Goal: Task Accomplishment & Management: Manage account settings

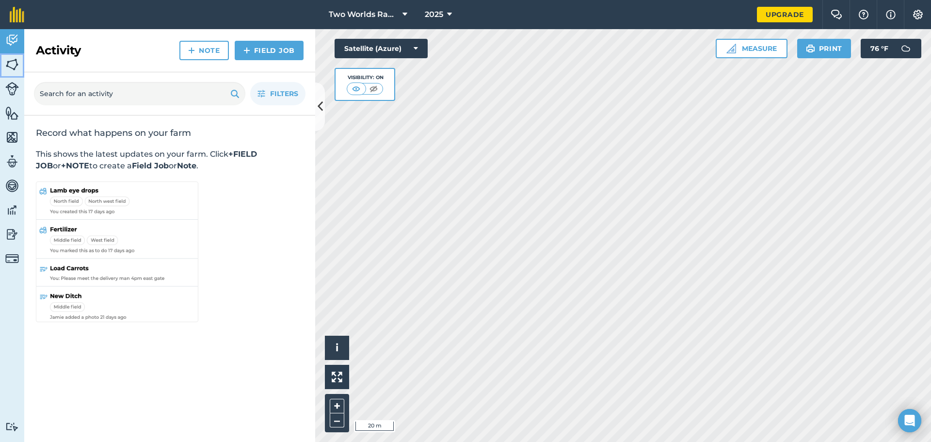
click at [13, 65] on img at bounding box center [12, 64] width 14 height 15
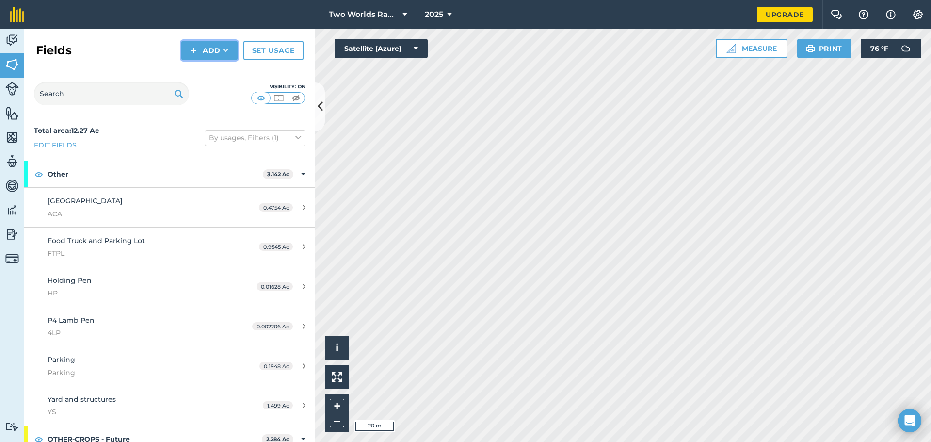
click at [212, 49] on button "Add" at bounding box center [209, 50] width 56 height 19
click at [209, 79] on link "Draw" at bounding box center [209, 72] width 53 height 21
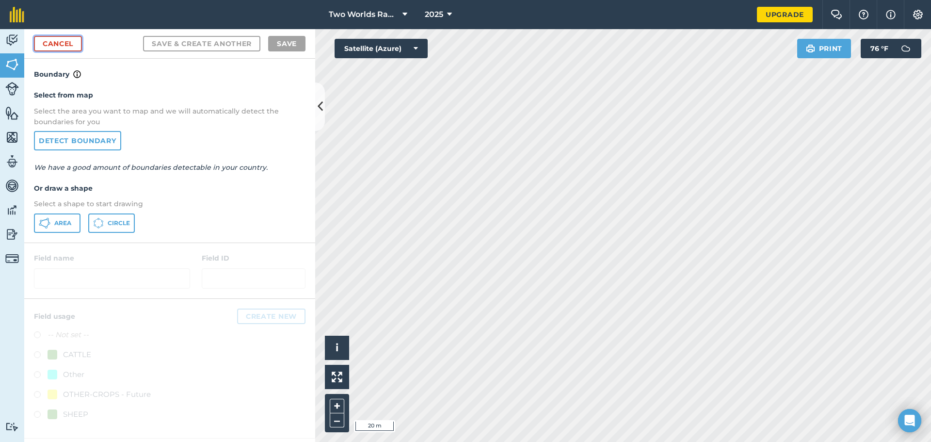
click at [65, 44] on link "Cancel" at bounding box center [58, 44] width 48 height 16
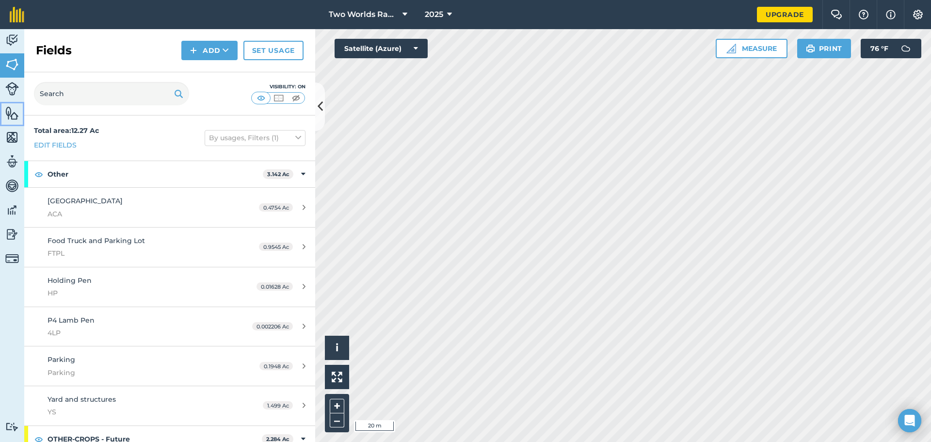
click at [11, 114] on img at bounding box center [12, 113] width 14 height 15
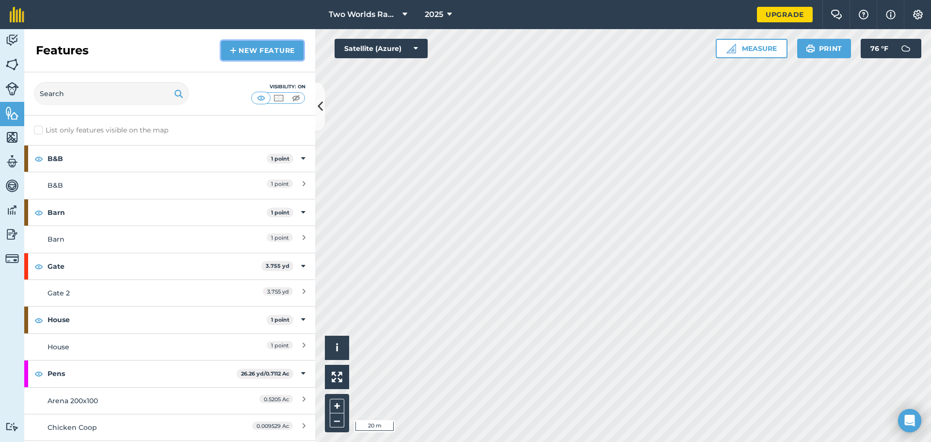
click at [263, 47] on link "New feature" at bounding box center [262, 50] width 82 height 19
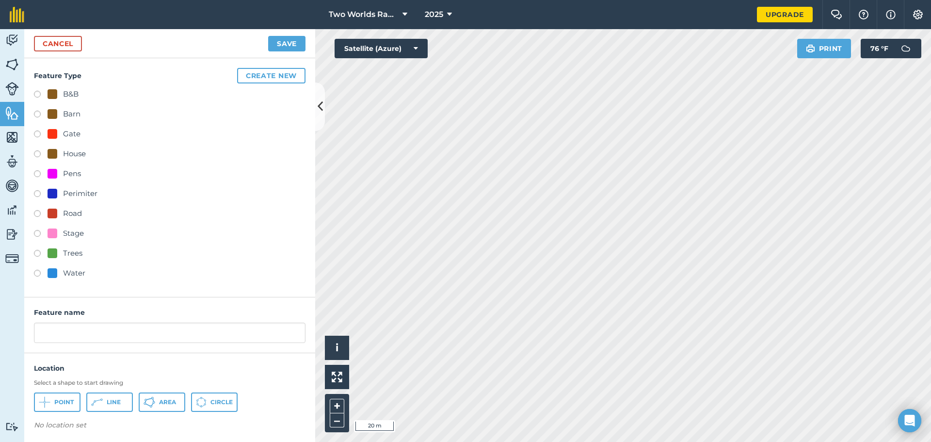
click at [36, 196] on label at bounding box center [41, 195] width 14 height 10
radio input "true"
type input "Perimiter"
click at [257, 81] on button "Create new" at bounding box center [271, 76] width 68 height 16
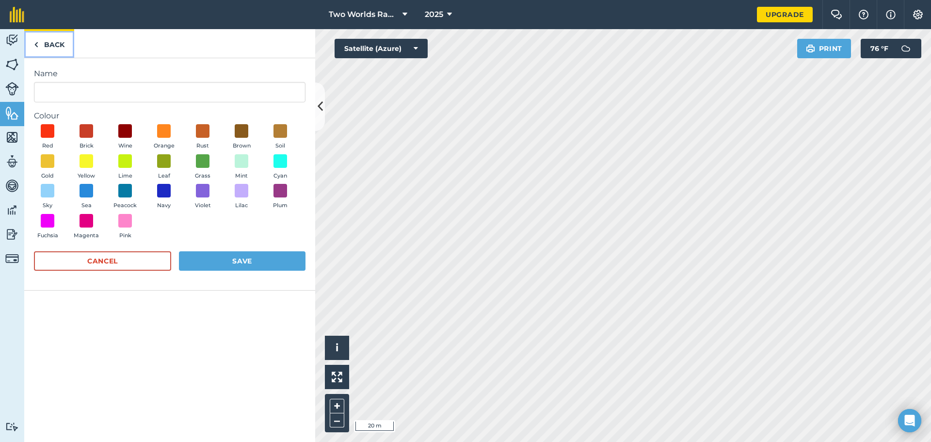
click at [51, 45] on link "Back" at bounding box center [49, 43] width 50 height 29
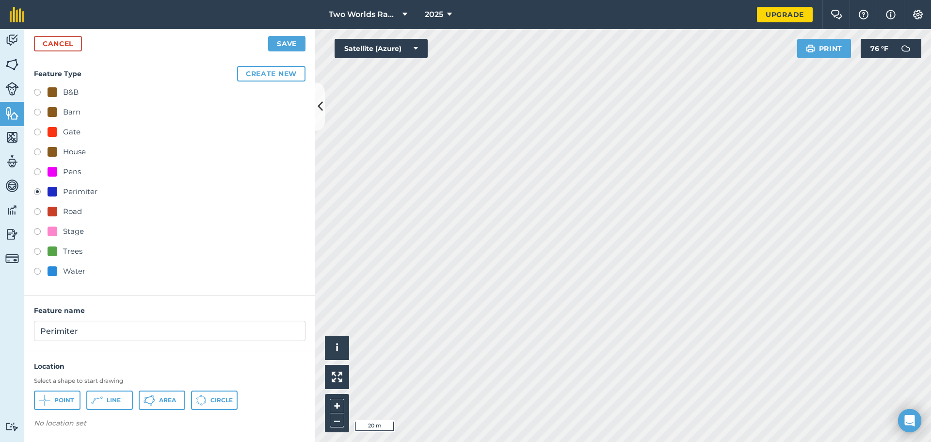
scroll to position [2, 0]
click at [162, 394] on button "Area" at bounding box center [162, 399] width 47 height 19
click at [52, 46] on link "Cancel" at bounding box center [58, 44] width 48 height 16
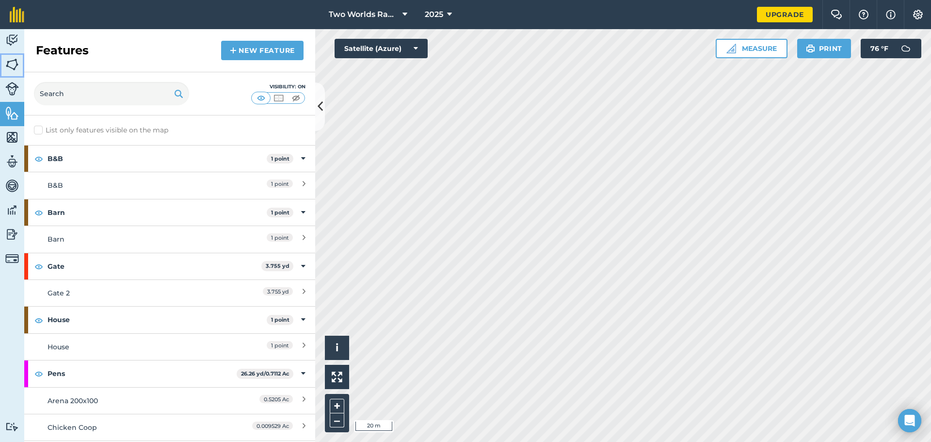
click at [10, 68] on img at bounding box center [12, 64] width 14 height 15
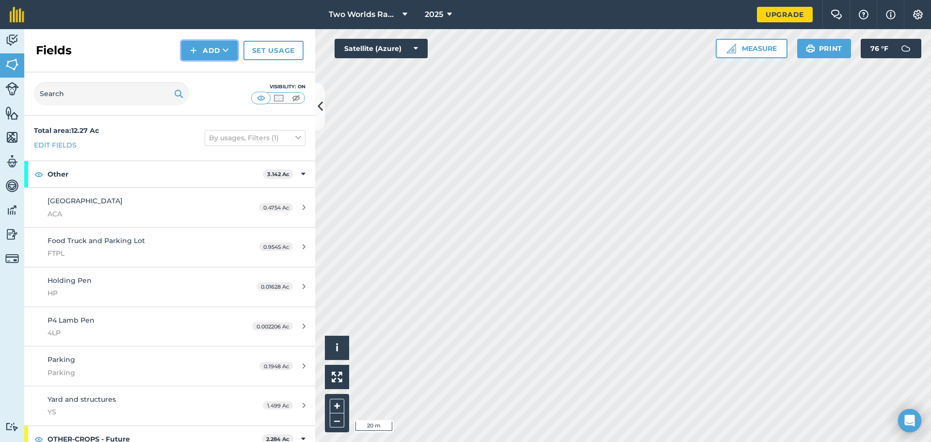
click at [197, 46] on img at bounding box center [193, 51] width 7 height 12
click at [212, 70] on link "Draw" at bounding box center [209, 72] width 53 height 21
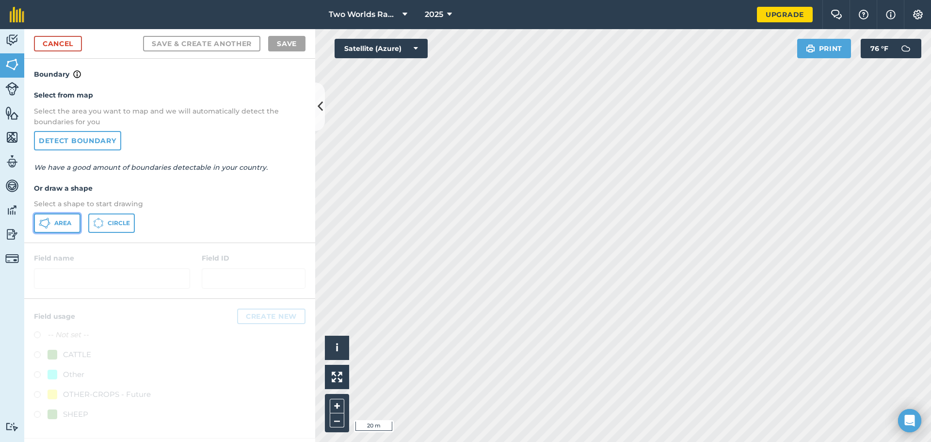
click at [61, 227] on span "Area" at bounding box center [62, 223] width 17 height 8
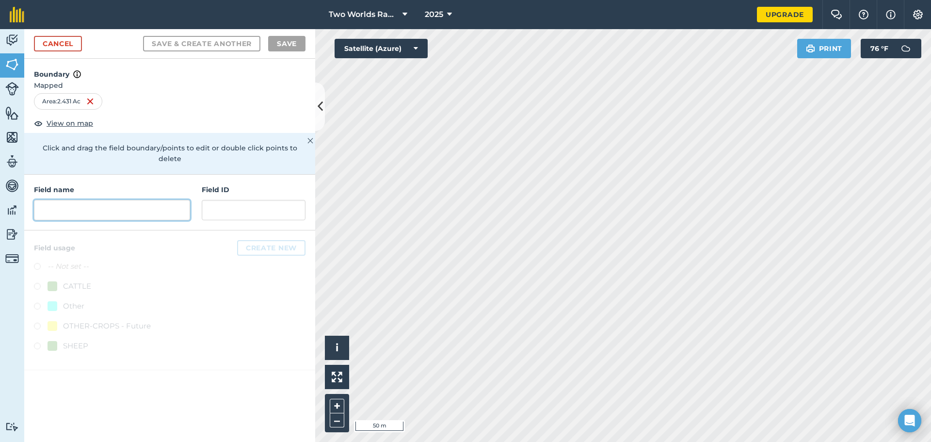
click at [82, 203] on input "text" at bounding box center [112, 210] width 156 height 20
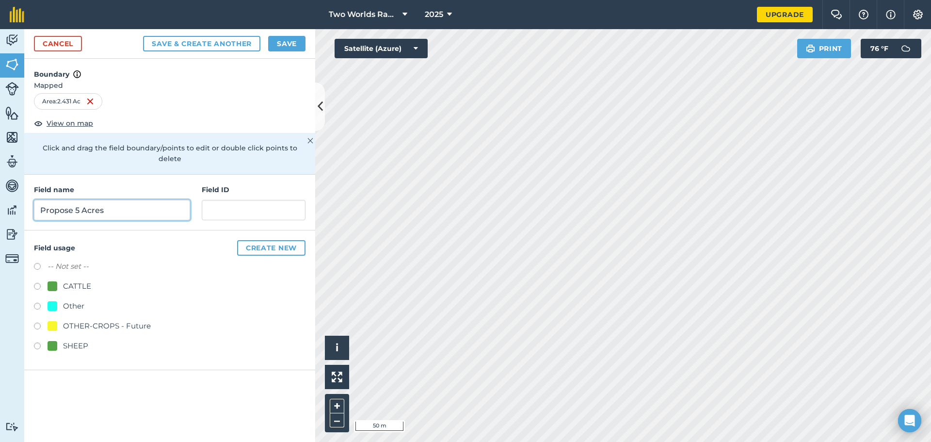
type input "Propose 5 Acres"
type input "P5"
click at [265, 240] on button "Create new" at bounding box center [271, 248] width 68 height 16
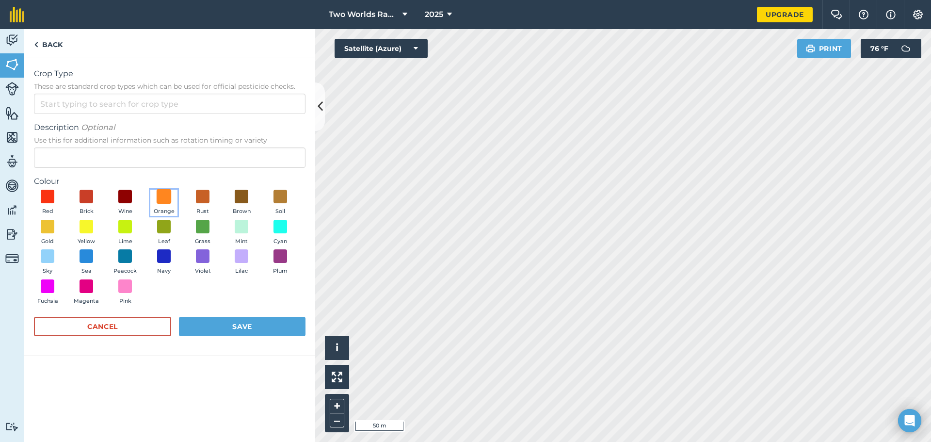
click at [163, 198] on span at bounding box center [164, 196] width 15 height 15
click at [71, 105] on input "Crop Type These are standard crop types which can be used for official pesticid…" at bounding box center [170, 104] width 272 height 20
click at [115, 79] on span "Crop Type" at bounding box center [170, 74] width 272 height 12
click at [115, 94] on input "Proposed" at bounding box center [170, 104] width 272 height 20
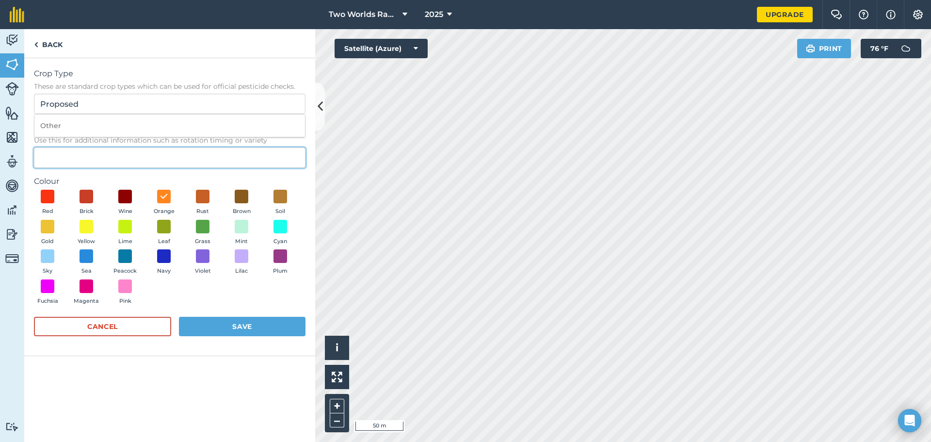
click at [77, 157] on input "Description Optional Use this for additional information such as rotation timin…" at bounding box center [170, 157] width 272 height 20
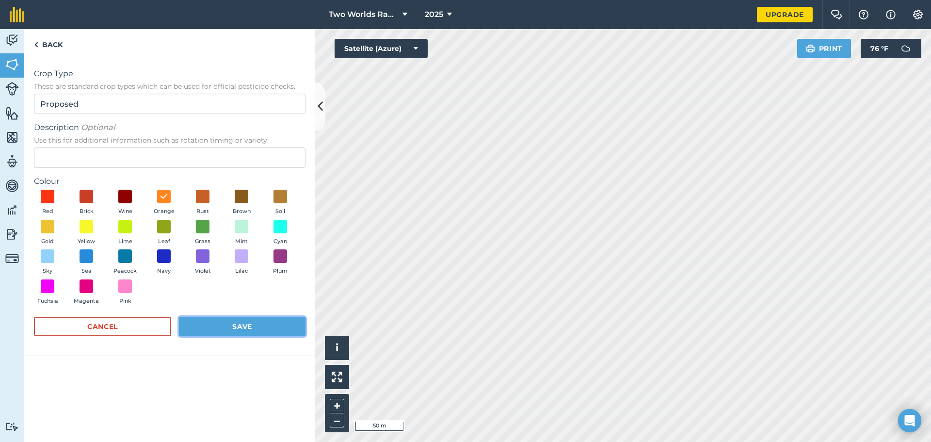
click at [240, 328] on button "Save" at bounding box center [242, 326] width 127 height 19
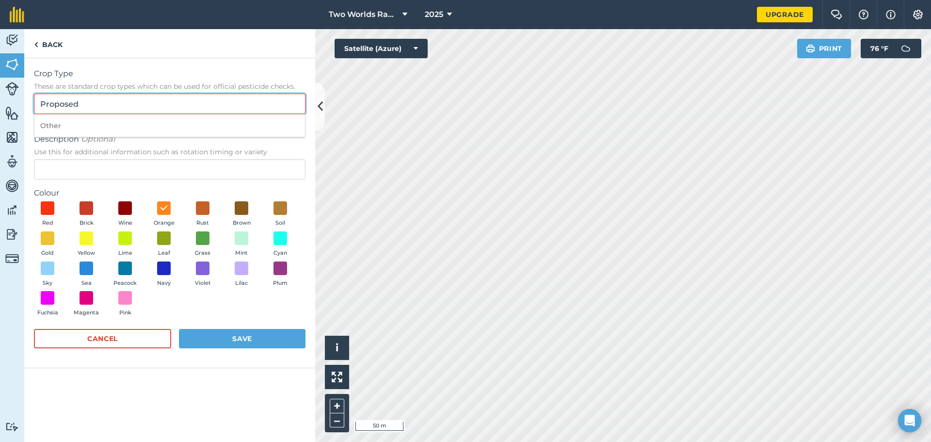
click at [108, 99] on input "Proposed" at bounding box center [170, 104] width 272 height 20
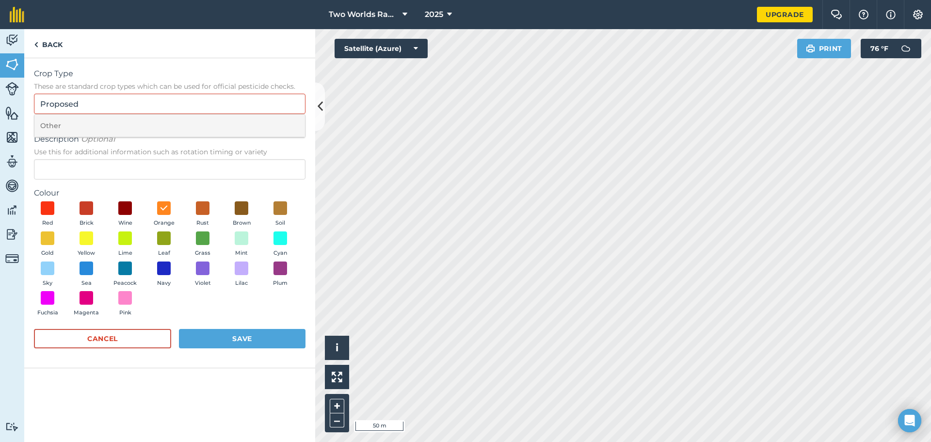
click at [56, 122] on li "Other" at bounding box center [169, 125] width 271 height 23
type input "Other"
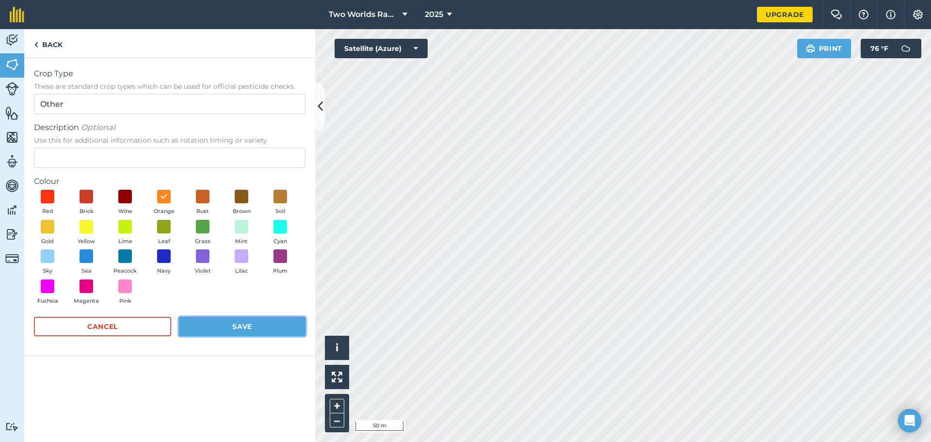
click at [235, 327] on button "Save" at bounding box center [242, 326] width 127 height 19
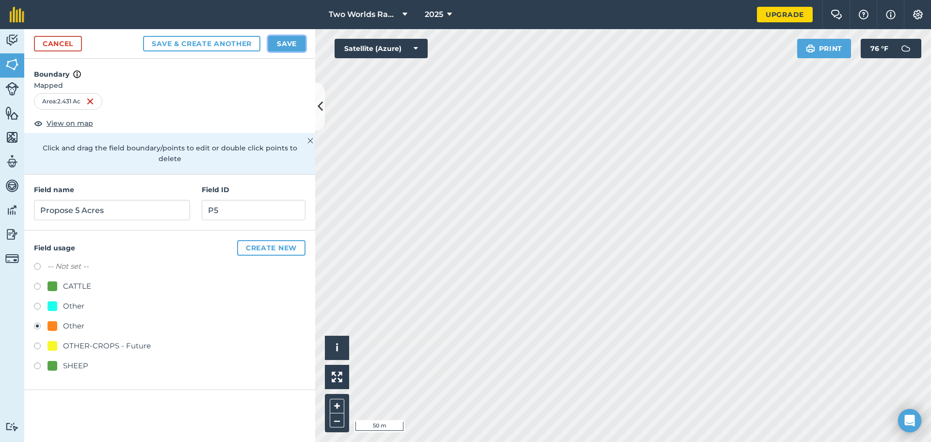
click at [290, 43] on button "Save" at bounding box center [286, 44] width 37 height 16
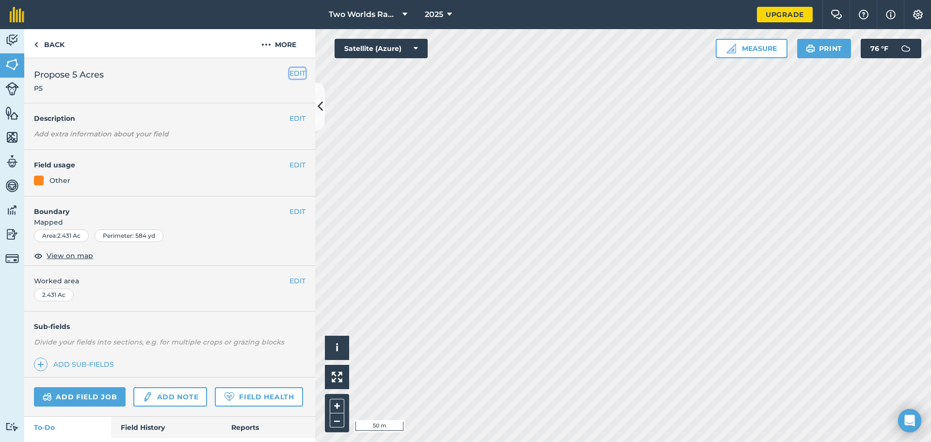
click at [296, 70] on button "EDIT" at bounding box center [298, 73] width 16 height 11
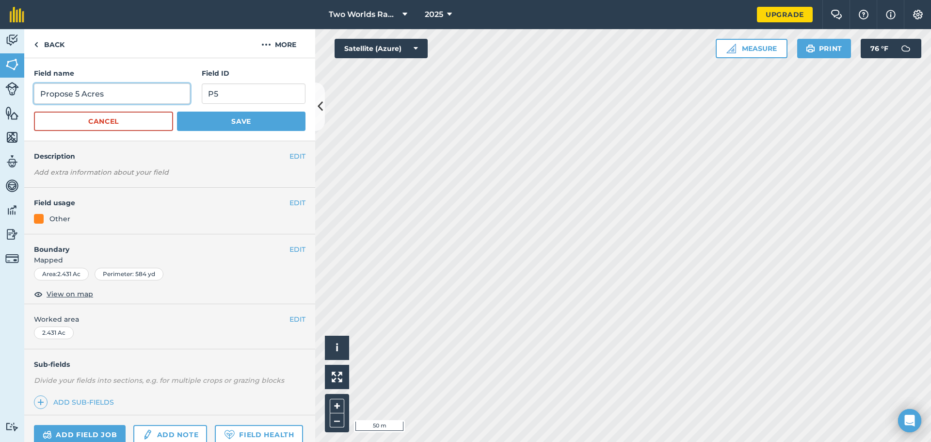
drag, startPoint x: 72, startPoint y: 93, endPoint x: 59, endPoint y: 109, distance: 20.4
click at [72, 94] on input "Propose 5 Acres" at bounding box center [112, 93] width 156 height 20
type input "Proposed 5 Acres"
click at [235, 121] on button "Save" at bounding box center [241, 121] width 129 height 19
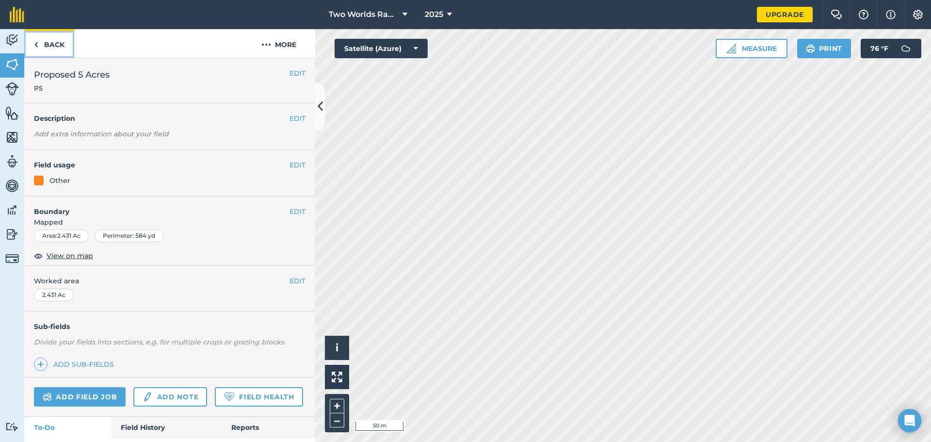
click at [50, 46] on link "Back" at bounding box center [49, 43] width 50 height 29
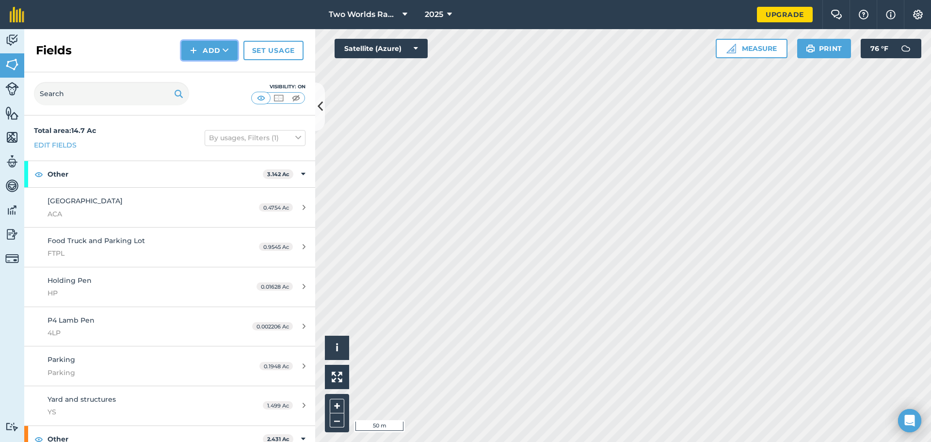
click at [221, 49] on button "Add" at bounding box center [209, 50] width 56 height 19
click at [206, 72] on link "Draw" at bounding box center [209, 72] width 53 height 21
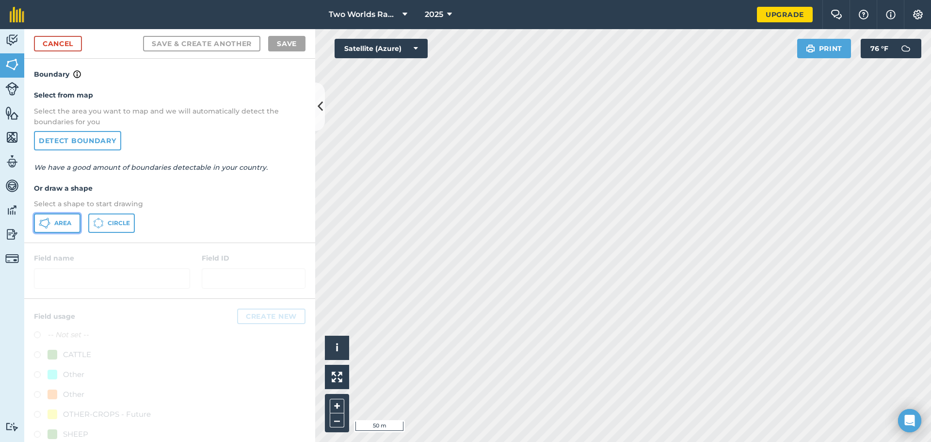
click at [57, 217] on button "Area" at bounding box center [57, 222] width 47 height 19
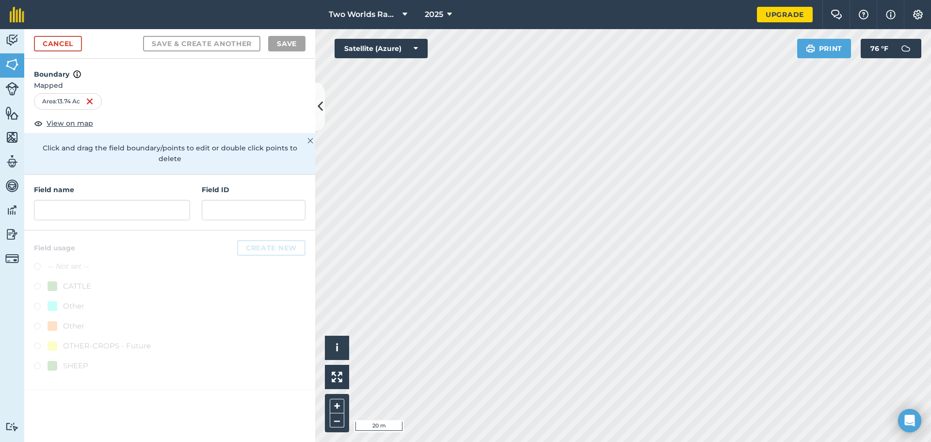
click at [575, 441] on html "Two Worlds Ranch 2025 Upgrade Farm Chat Help Info Settings Map printing is not …" at bounding box center [465, 221] width 931 height 442
click at [559, 441] on html "Two Worlds Ranch 2025 Upgrade Farm Chat Help Info Settings Map printing is not …" at bounding box center [465, 221] width 931 height 442
click at [87, 200] on input "text" at bounding box center [112, 210] width 156 height 20
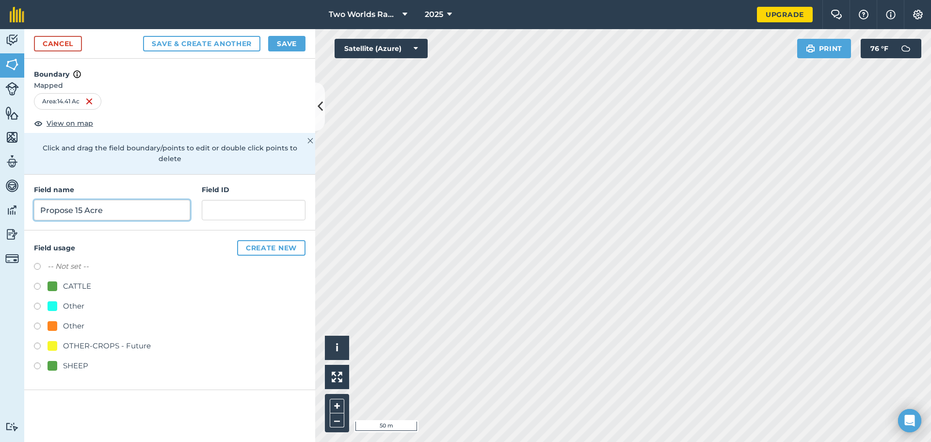
type input "Propose 15 Acre"
type input "P15"
click at [35, 303] on label at bounding box center [41, 308] width 14 height 10
radio input "true"
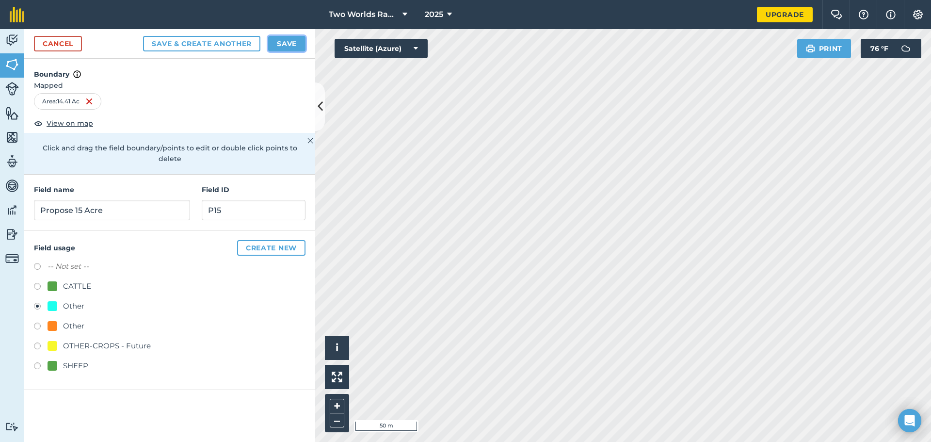
click at [292, 44] on button "Save" at bounding box center [286, 44] width 37 height 16
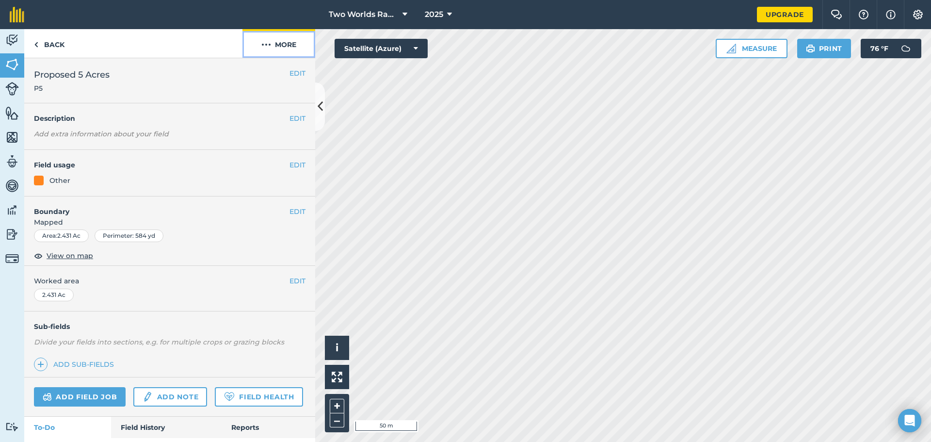
click at [278, 45] on button "More" at bounding box center [279, 43] width 73 height 29
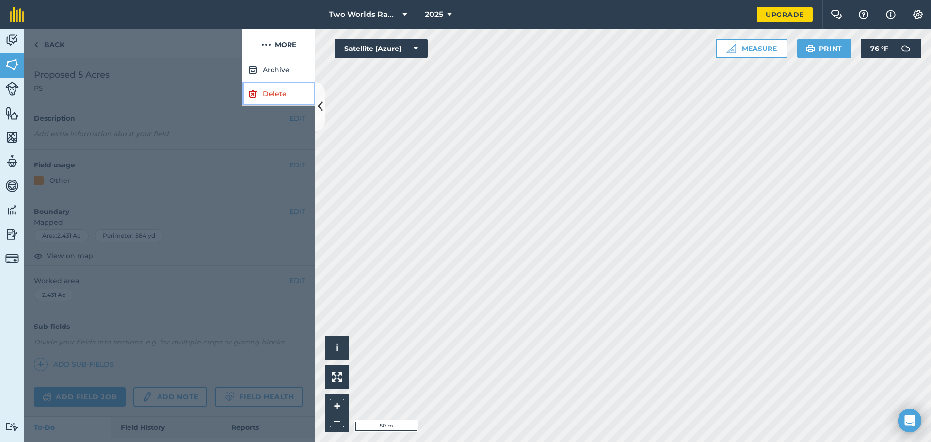
click at [281, 98] on link "Delete" at bounding box center [279, 94] width 73 height 24
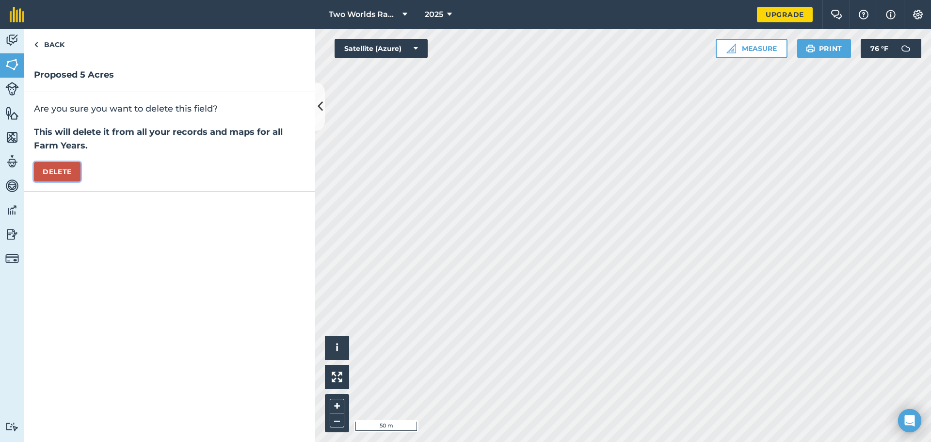
click at [66, 175] on button "Delete" at bounding box center [57, 171] width 47 height 19
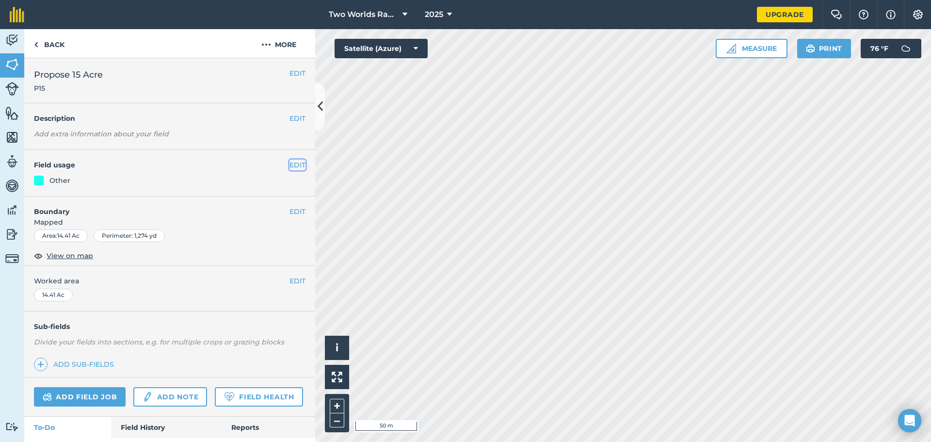
click at [291, 164] on button "EDIT" at bounding box center [298, 165] width 16 height 11
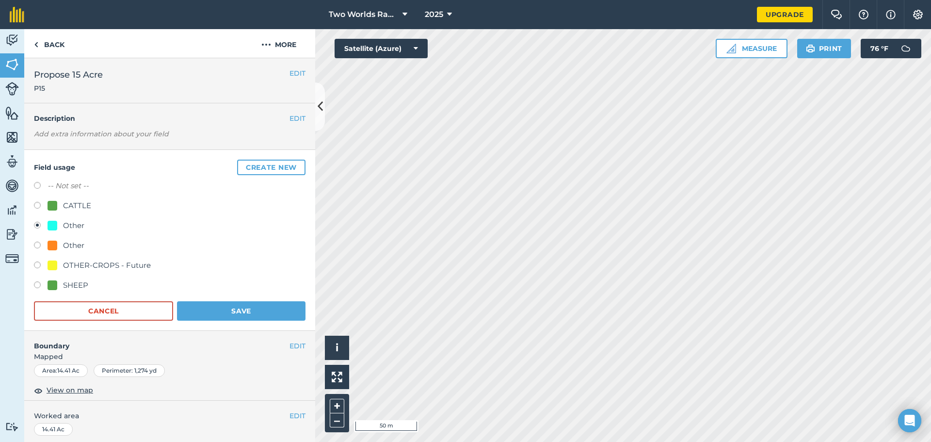
click at [63, 227] on div "Other" at bounding box center [66, 226] width 37 height 12
click at [255, 166] on button "Create new" at bounding box center [271, 168] width 68 height 16
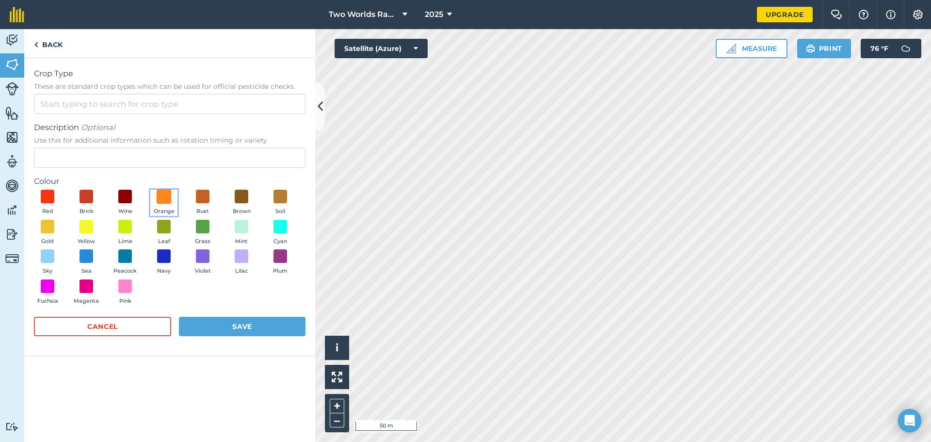
click at [161, 196] on span at bounding box center [164, 196] width 15 height 15
click at [53, 104] on input "Crop Type These are standard crop types which can be used for official pesticid…" at bounding box center [170, 104] width 272 height 20
click at [56, 125] on li "CATTLE" at bounding box center [169, 125] width 271 height 23
type input "CATTLE"
click at [246, 328] on button "Save" at bounding box center [242, 326] width 127 height 19
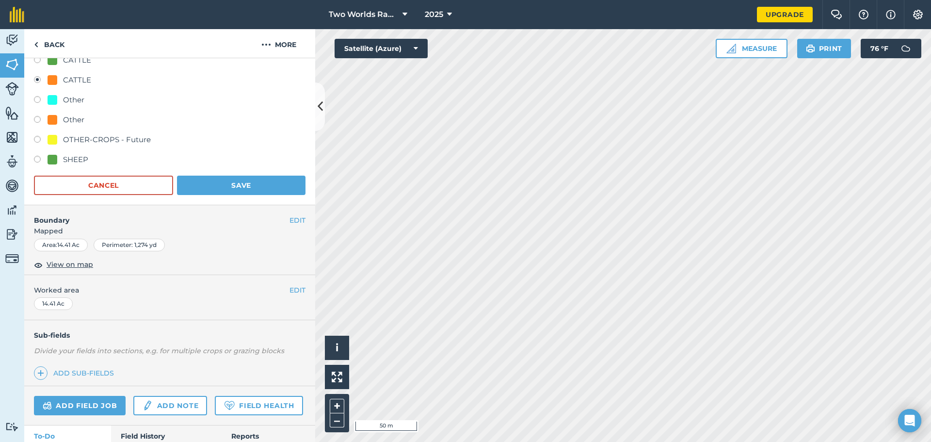
scroll to position [194, 0]
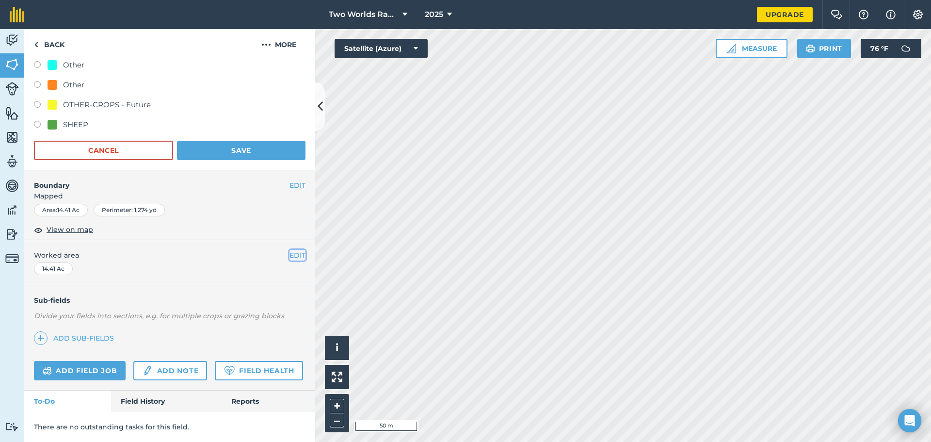
click at [297, 250] on button "EDIT" at bounding box center [298, 255] width 16 height 11
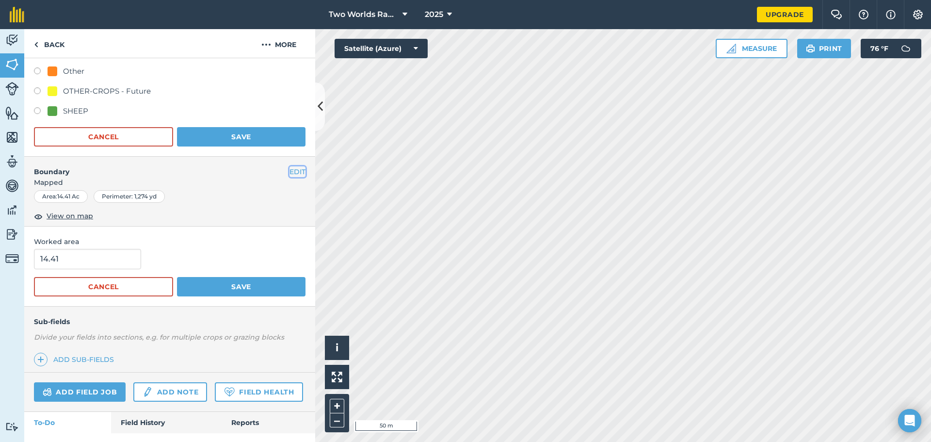
click at [294, 169] on button "EDIT" at bounding box center [298, 171] width 16 height 11
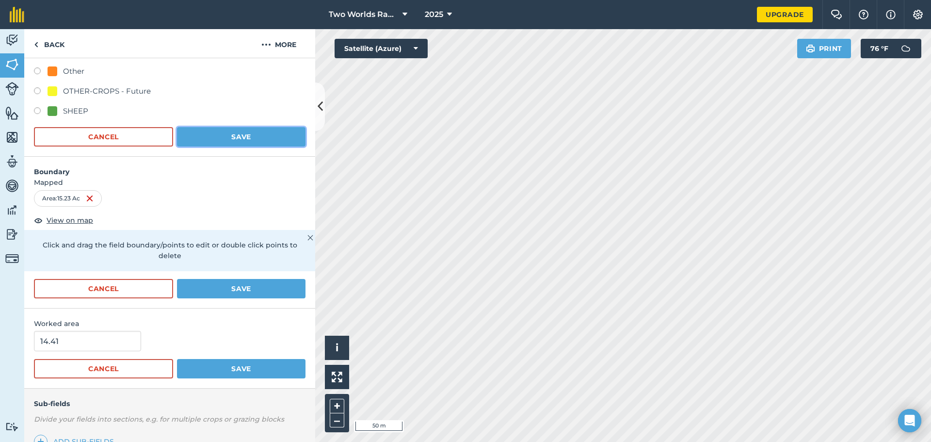
click at [221, 135] on button "Save" at bounding box center [241, 136] width 129 height 19
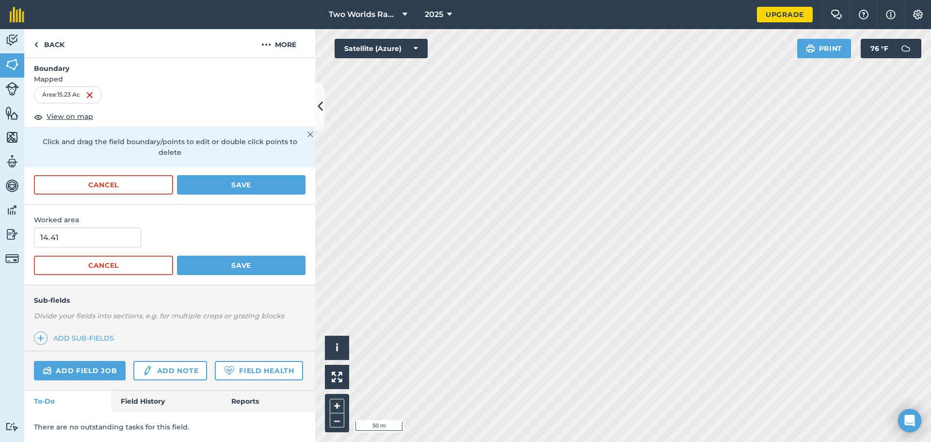
scroll to position [170, 0]
click at [231, 175] on button "Save" at bounding box center [241, 184] width 129 height 19
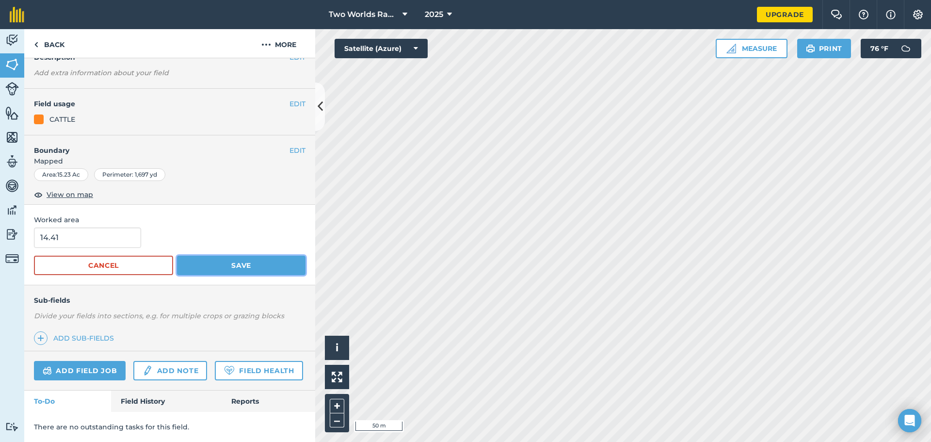
click at [238, 256] on button "Save" at bounding box center [241, 265] width 129 height 19
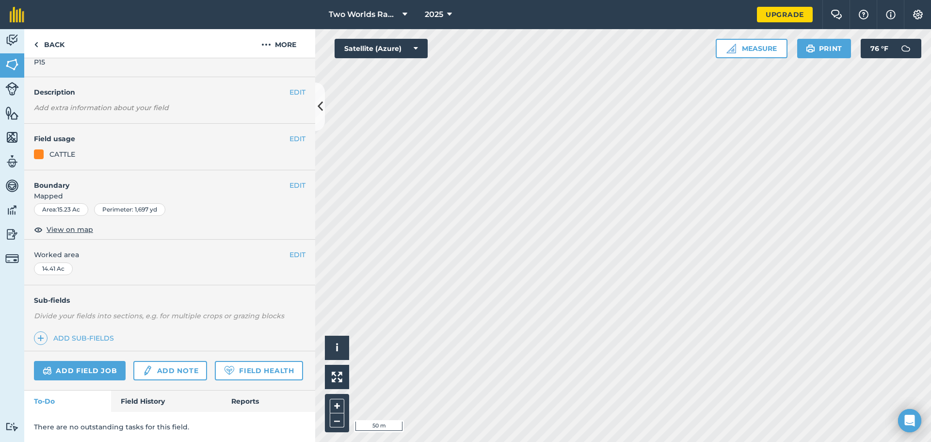
scroll to position [53, 0]
click at [297, 249] on button "EDIT" at bounding box center [298, 254] width 16 height 11
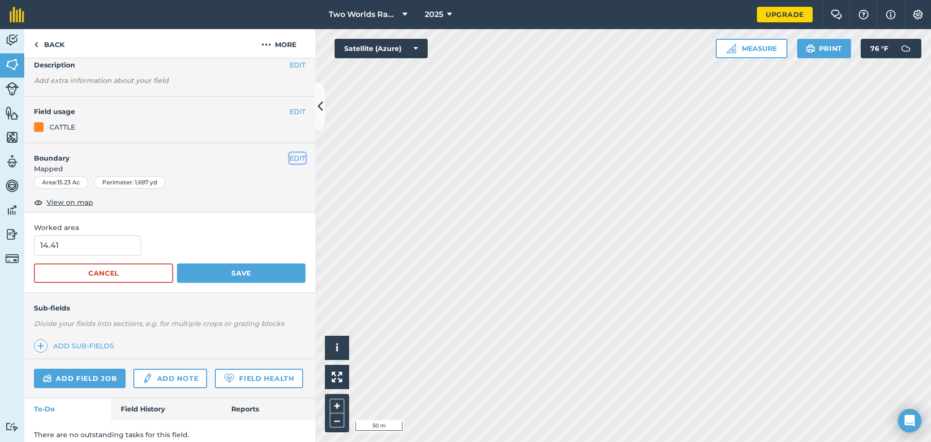
click at [290, 155] on button "EDIT" at bounding box center [298, 158] width 16 height 11
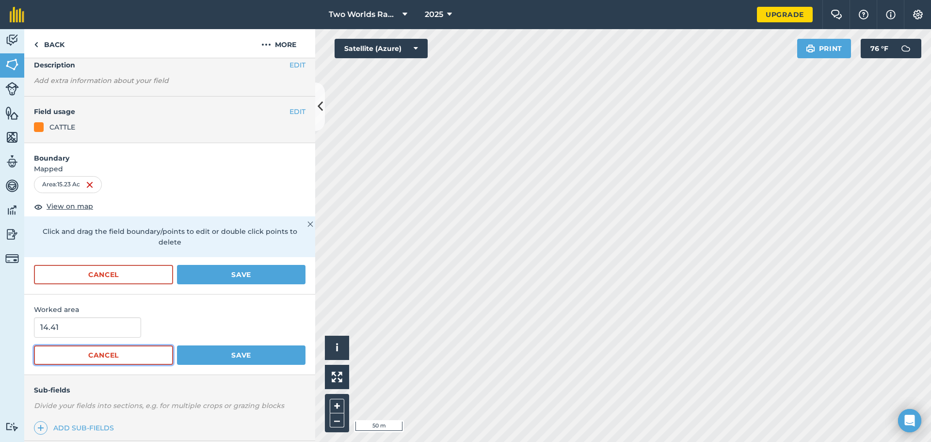
click at [105, 354] on button "Cancel" at bounding box center [103, 354] width 139 height 19
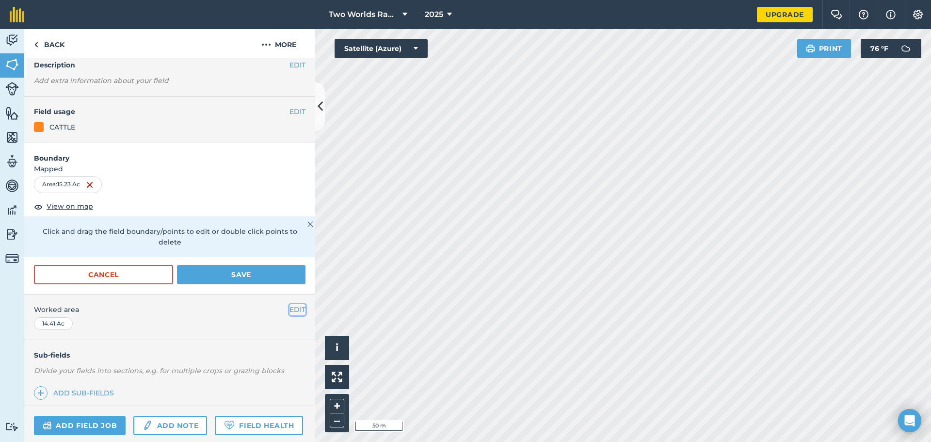
click at [290, 309] on button "EDIT" at bounding box center [298, 309] width 16 height 11
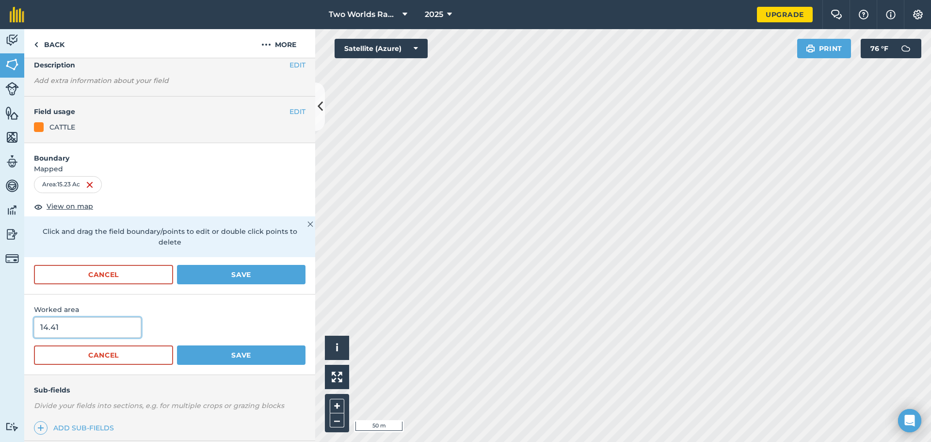
drag, startPoint x: 68, startPoint y: 325, endPoint x: 3, endPoint y: 324, distance: 65.0
click at [3, 324] on div "Activity Fields Livestock Features Maps Team Vehicles Data Reporting Billing Tu…" at bounding box center [465, 235] width 931 height 413
click at [231, 353] on button "Save" at bounding box center [241, 354] width 129 height 19
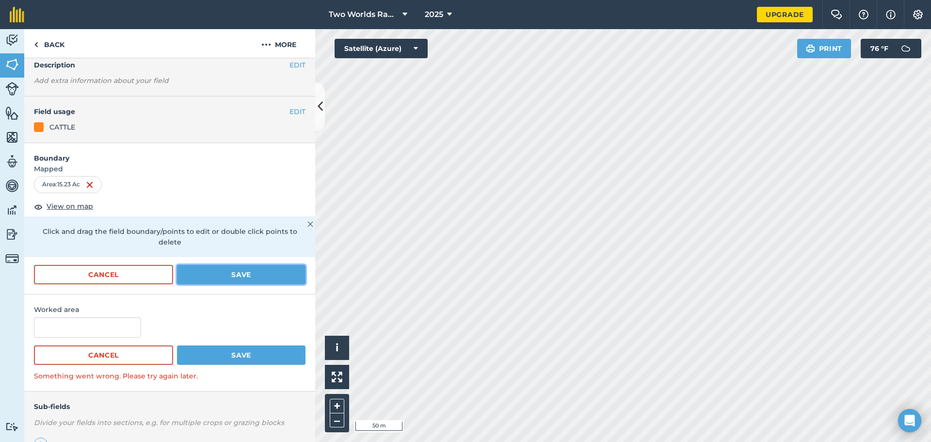
click at [228, 277] on button "Save" at bounding box center [241, 274] width 129 height 19
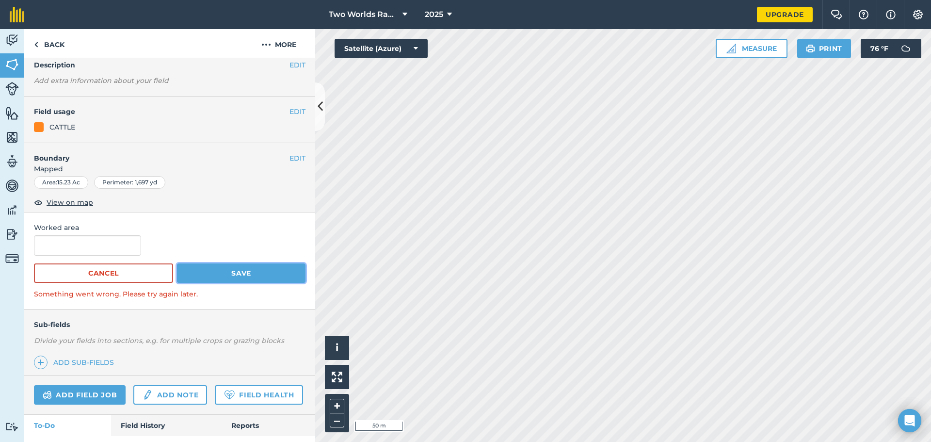
click at [228, 276] on button "Save" at bounding box center [241, 272] width 129 height 19
click at [132, 281] on button "Cancel" at bounding box center [103, 272] width 139 height 19
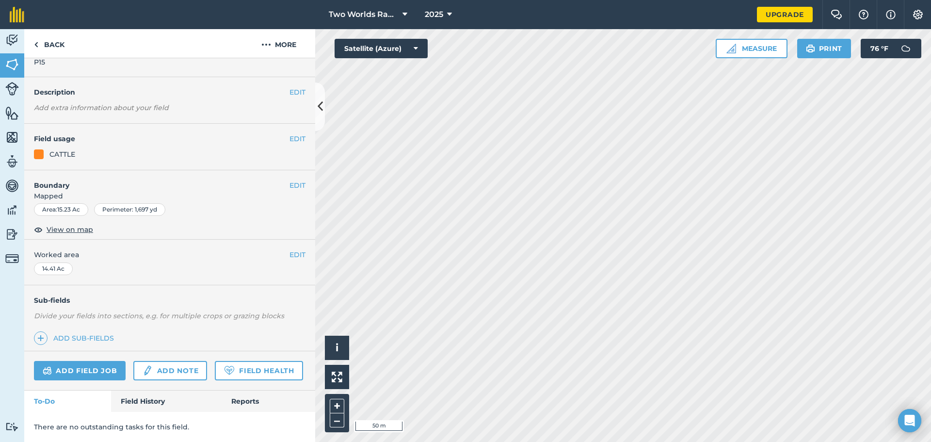
click at [71, 203] on div "Area : 15.23 Ac" at bounding box center [61, 209] width 54 height 13
click at [290, 180] on button "EDIT" at bounding box center [298, 185] width 16 height 11
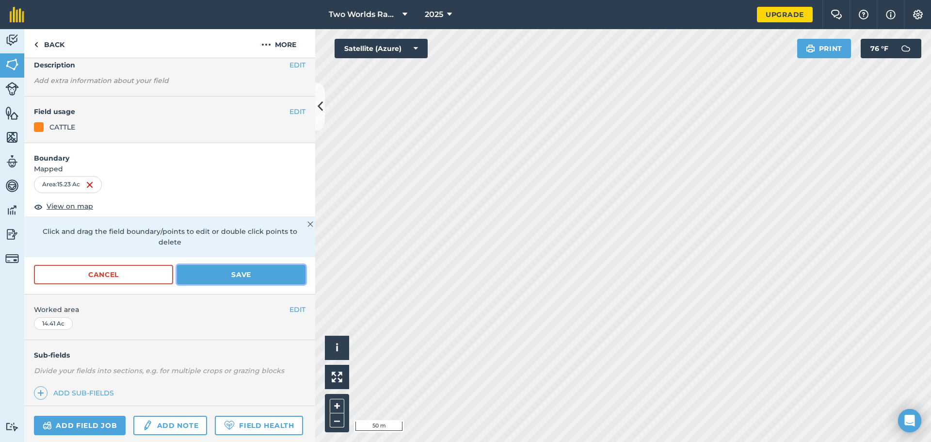
click at [216, 277] on button "Save" at bounding box center [241, 274] width 129 height 19
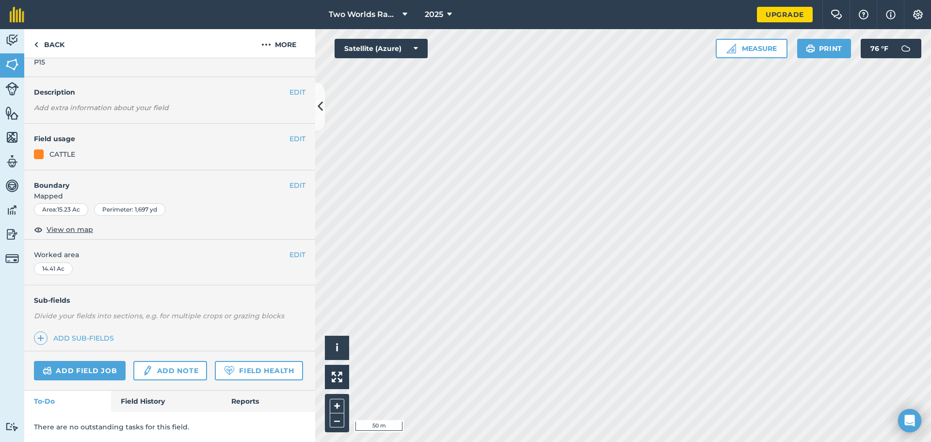
click at [57, 262] on div "14.41 Ac" at bounding box center [53, 268] width 39 height 13
click at [290, 180] on button "EDIT" at bounding box center [298, 185] width 16 height 11
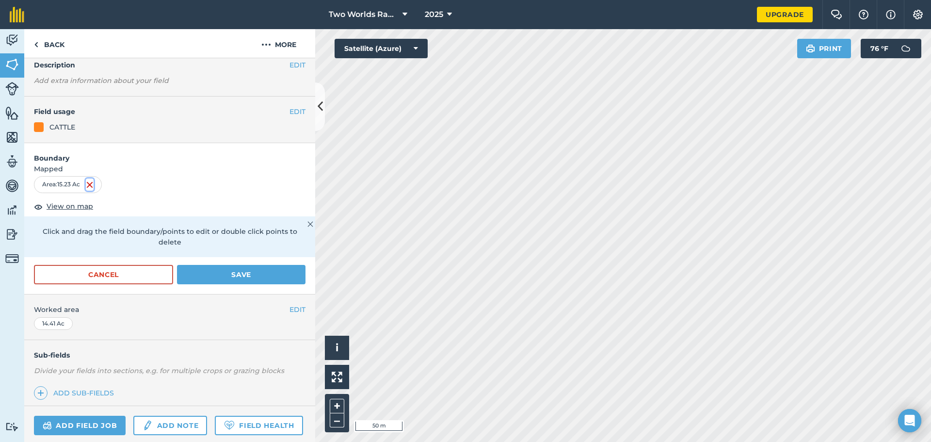
click at [90, 182] on img at bounding box center [90, 185] width 8 height 12
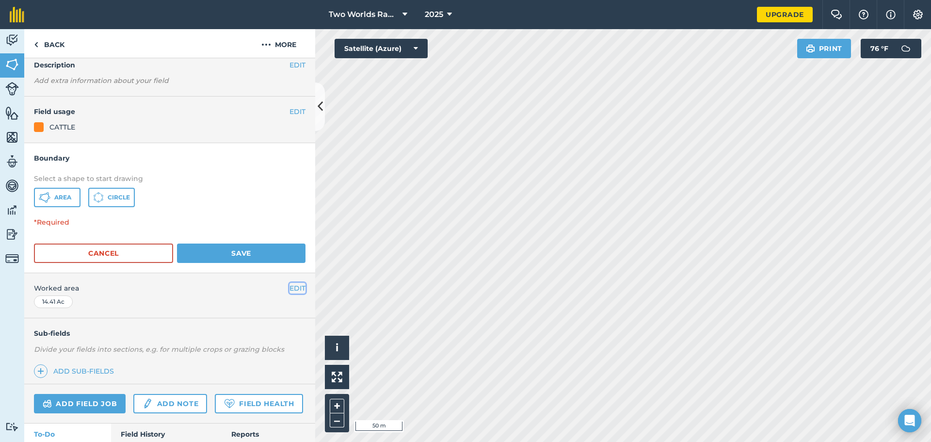
click at [290, 285] on button "EDIT" at bounding box center [298, 288] width 16 height 11
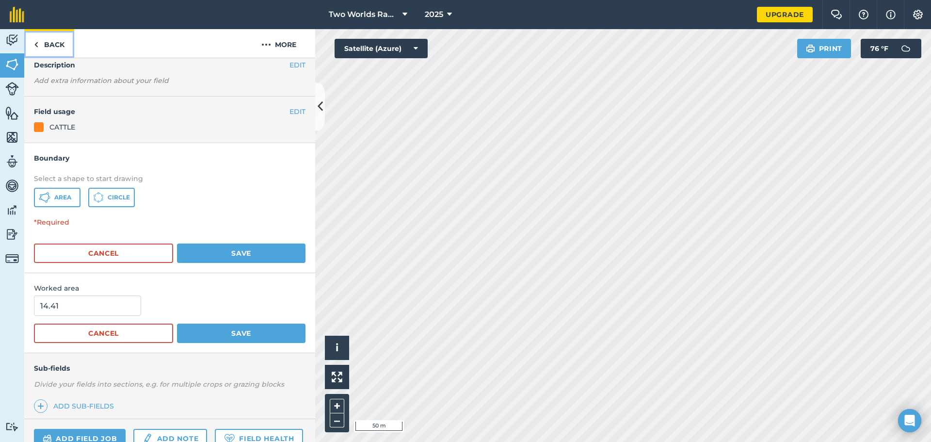
click at [58, 43] on link "Back" at bounding box center [49, 43] width 50 height 29
click at [292, 41] on button "More" at bounding box center [279, 43] width 73 height 29
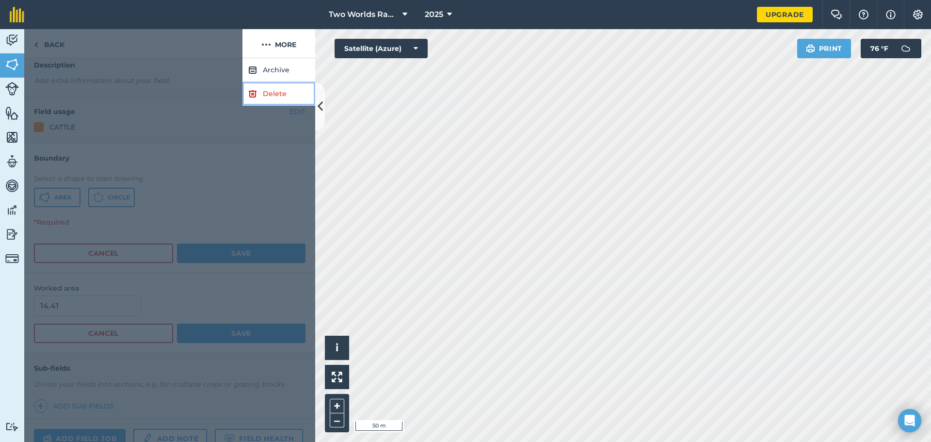
click at [272, 91] on link "Delete" at bounding box center [279, 94] width 73 height 24
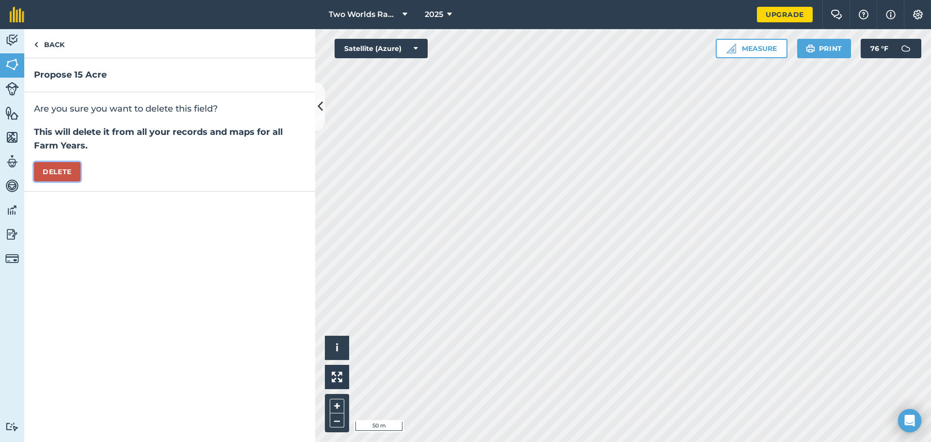
click at [63, 176] on button "Delete" at bounding box center [57, 171] width 47 height 19
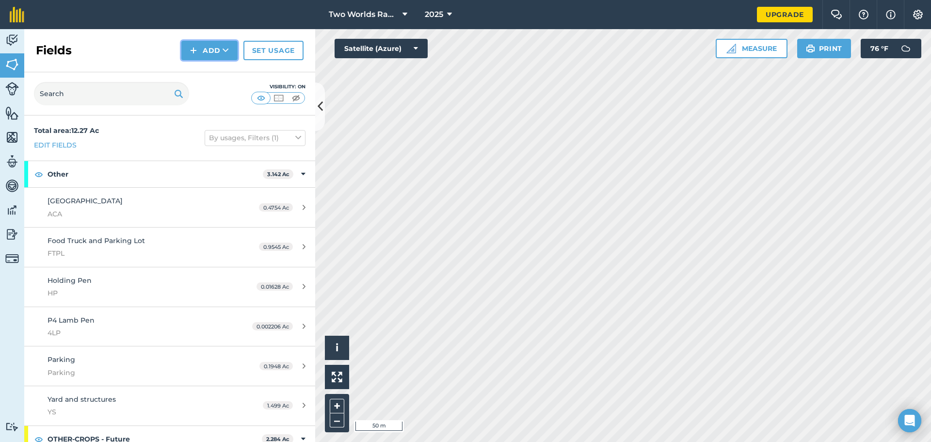
click at [210, 55] on button "Add" at bounding box center [209, 50] width 56 height 19
click at [214, 72] on link "Draw" at bounding box center [209, 72] width 53 height 21
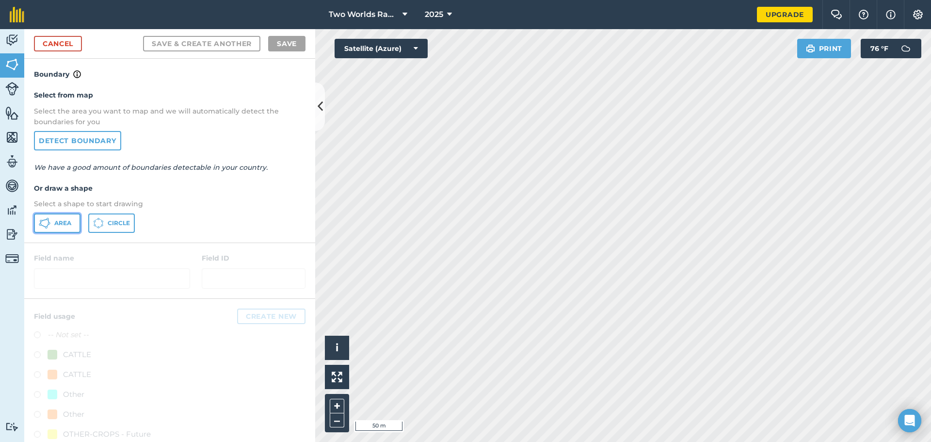
click at [58, 227] on span "Area" at bounding box center [62, 223] width 17 height 8
click at [68, 223] on span "Area" at bounding box center [62, 223] width 17 height 8
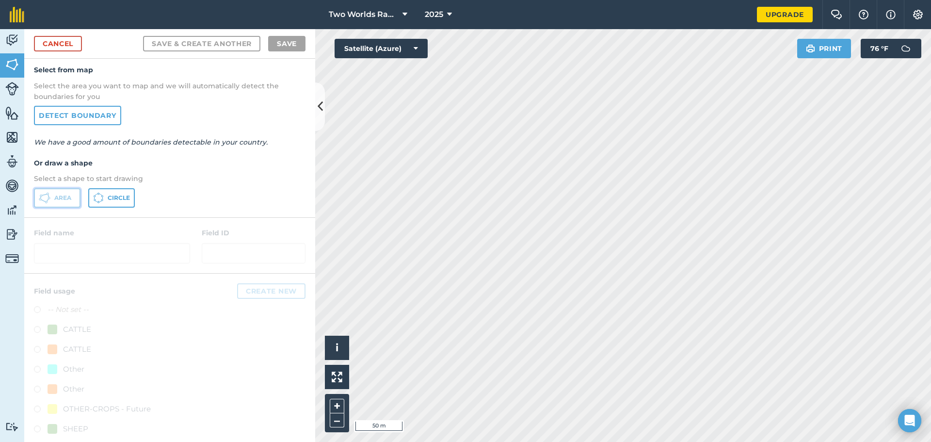
scroll to position [36, 0]
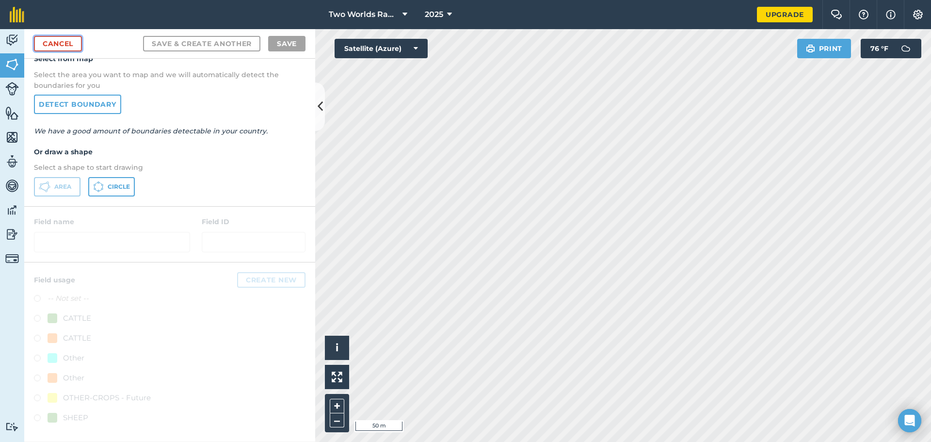
click at [74, 49] on link "Cancel" at bounding box center [58, 44] width 48 height 16
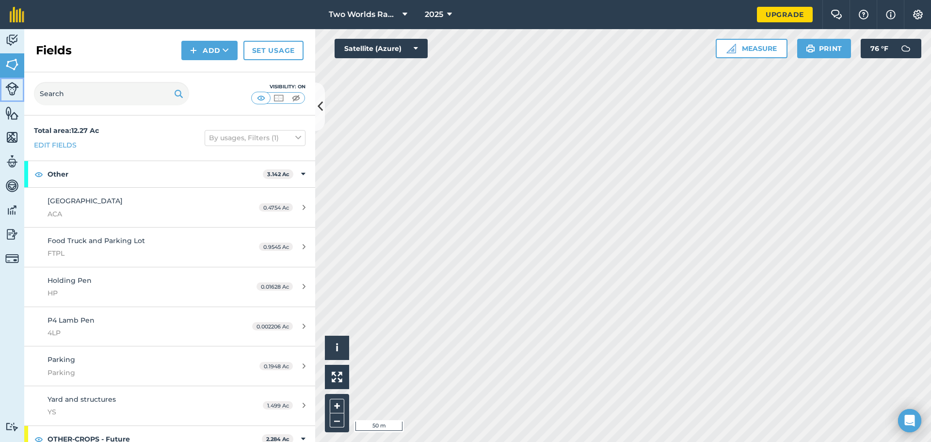
click at [13, 86] on img at bounding box center [12, 89] width 14 height 14
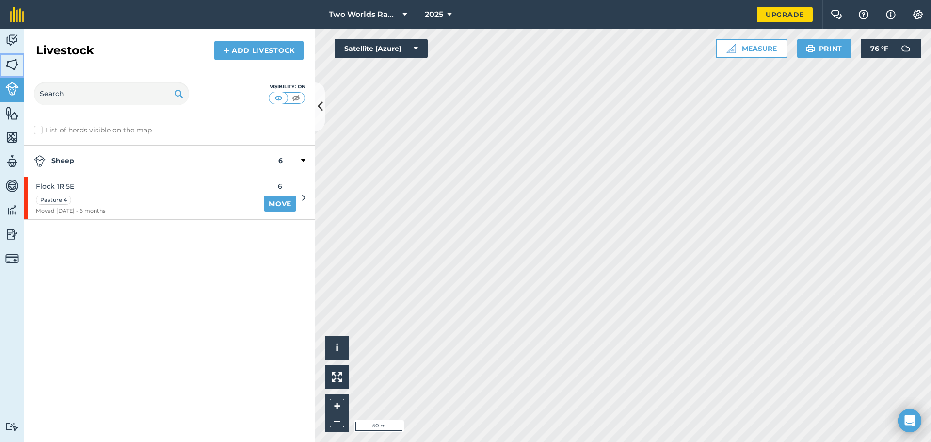
click at [13, 67] on img at bounding box center [12, 64] width 14 height 15
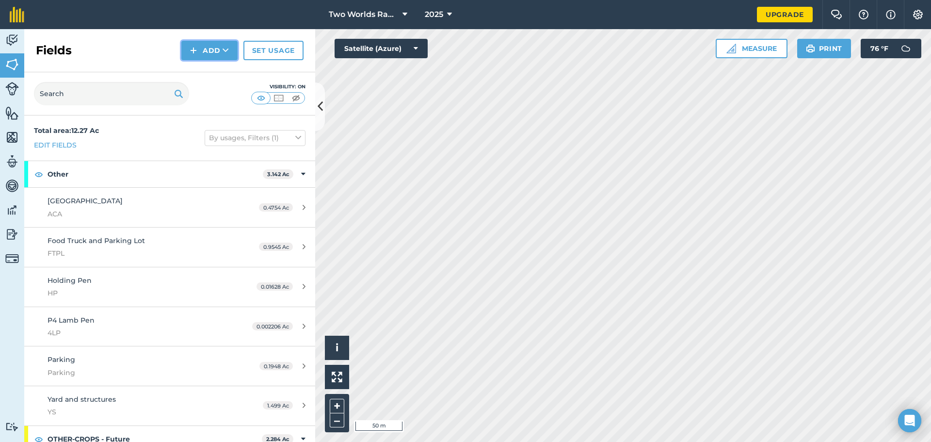
click at [211, 50] on button "Add" at bounding box center [209, 50] width 56 height 19
click at [206, 74] on link "Draw" at bounding box center [209, 72] width 53 height 21
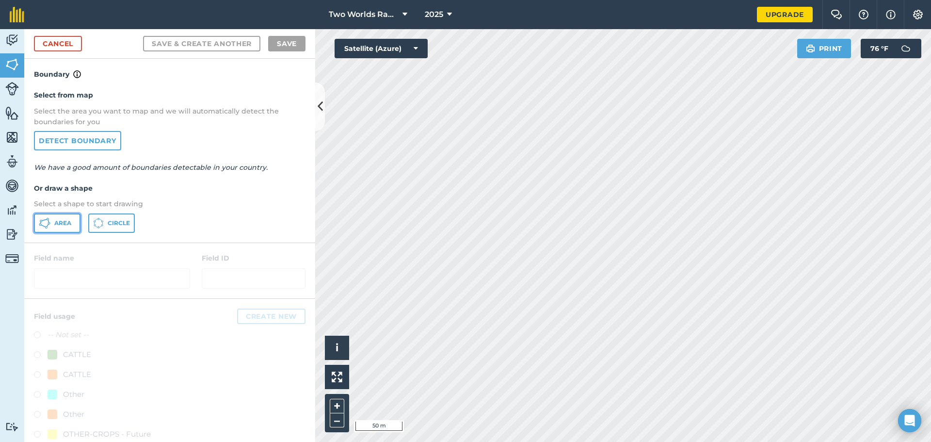
click at [64, 225] on span "Area" at bounding box center [62, 223] width 17 height 8
click at [287, 219] on div "Activity Fields Livestock Features Maps Team Vehicles Data Reporting Billing Tu…" at bounding box center [465, 235] width 931 height 413
click at [458, 441] on html "Two Worlds Ranch 2025 Upgrade Farm Chat Help Info Settings Map printing is not …" at bounding box center [465, 221] width 931 height 442
click at [508, 441] on html "Two Worlds Ranch 2025 Upgrade Farm Chat Help Info Settings Map printing is not …" at bounding box center [465, 221] width 931 height 442
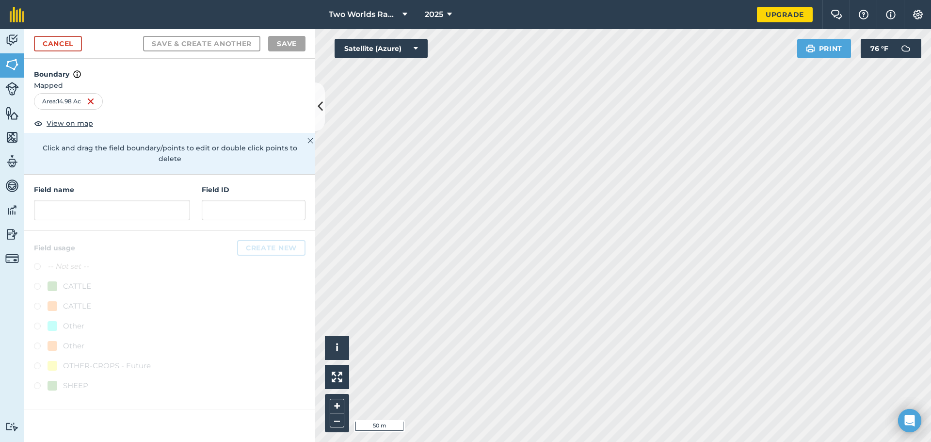
click at [484, 441] on html "Two Worlds Ranch 2025 Upgrade Farm Chat Help Info Settings Map printing is not …" at bounding box center [465, 221] width 931 height 442
click at [81, 201] on input "text" at bounding box center [112, 210] width 156 height 20
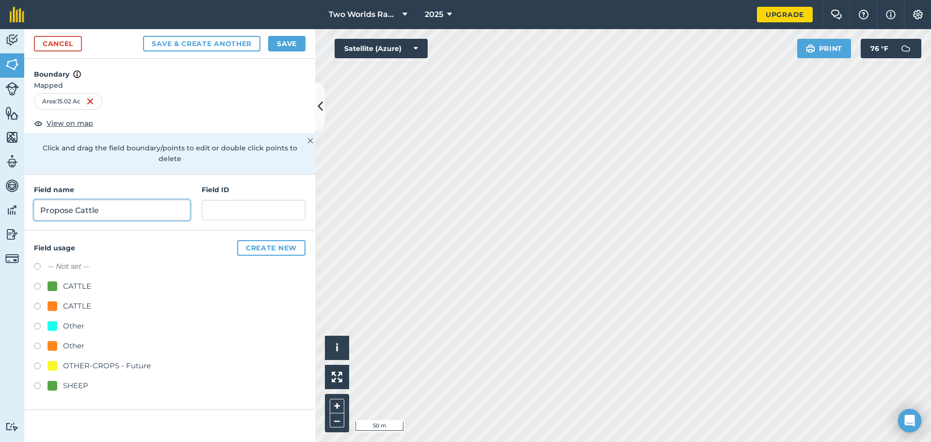
type input "Propose Cattle"
type input "PC"
type input "Propose 15"
type input "P15"
click at [39, 303] on label at bounding box center [41, 308] width 14 height 10
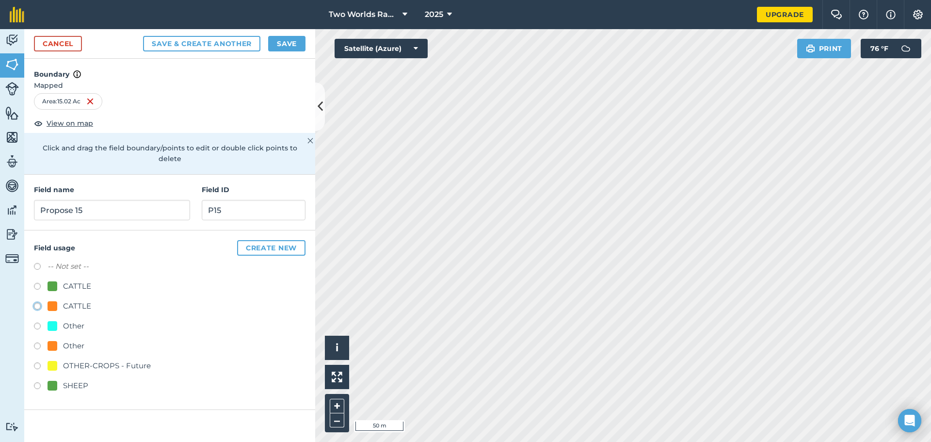
radio input "true"
click at [285, 44] on button "Save" at bounding box center [286, 44] width 37 height 16
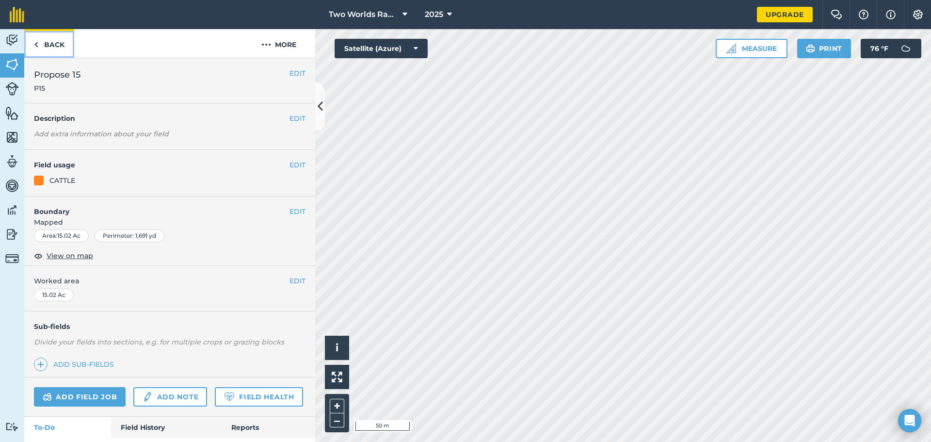
click at [46, 44] on link "Back" at bounding box center [49, 43] width 50 height 29
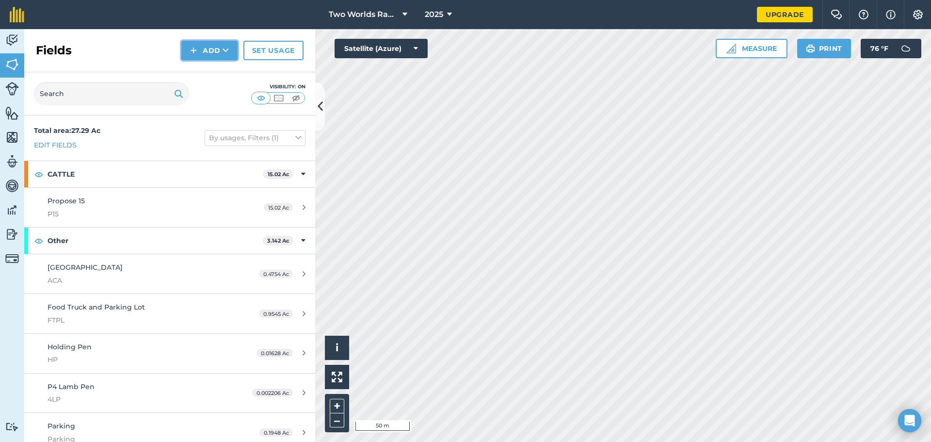
click at [217, 50] on button "Add" at bounding box center [209, 50] width 56 height 19
click at [210, 77] on link "Draw" at bounding box center [209, 72] width 53 height 21
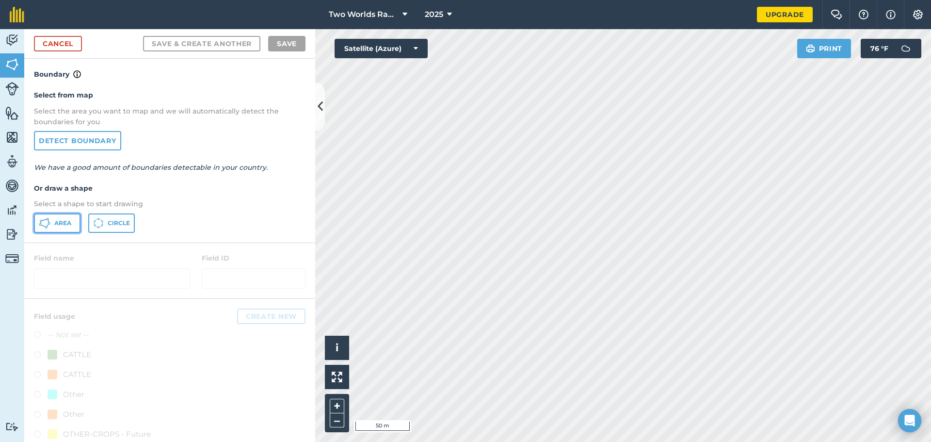
click at [51, 227] on button "Area" at bounding box center [57, 222] width 47 height 19
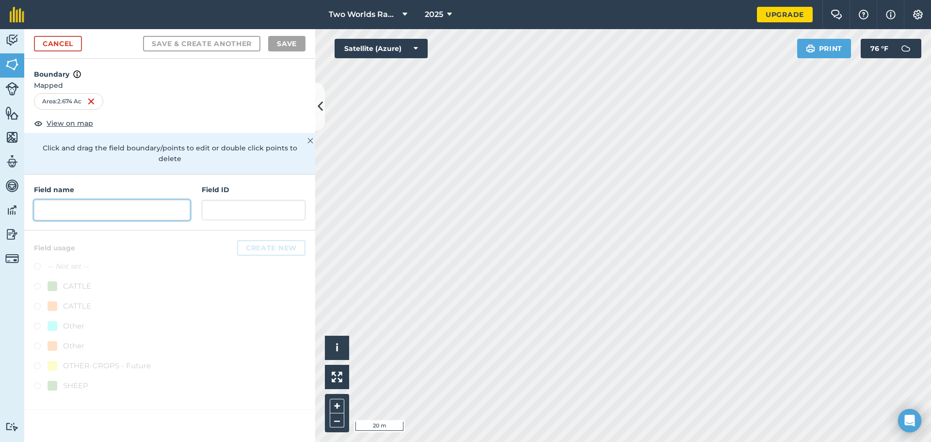
click at [108, 200] on input "text" at bounding box center [112, 210] width 156 height 20
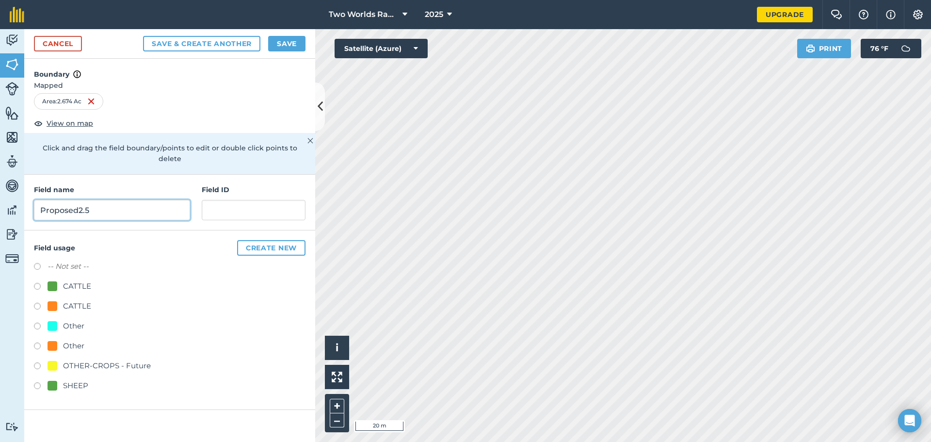
type input "Proposed2.5"
type input "p2.5"
click at [100, 200] on input "Proposed2.5" at bounding box center [112, 210] width 156 height 20
type input "Proposed3"
type input "p"
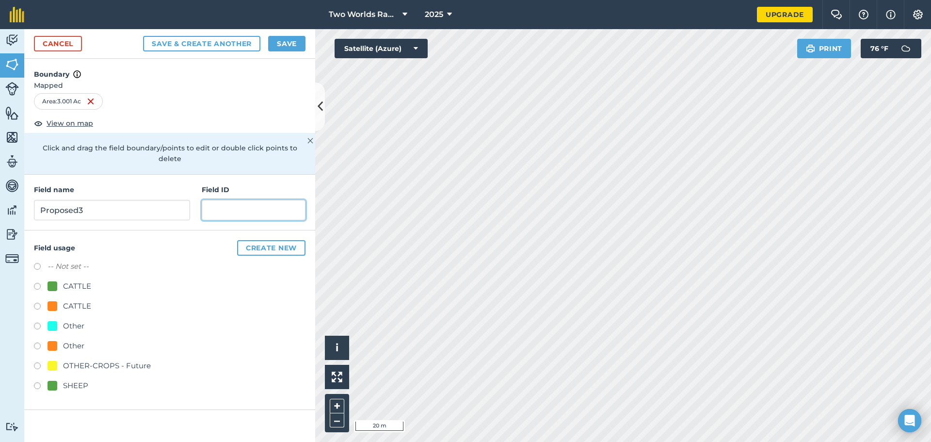
type input "P"
type input "p"
click at [227, 201] on input "text" at bounding box center [254, 210] width 104 height 20
type input "P3"
click at [269, 243] on button "Create new" at bounding box center [271, 248] width 68 height 16
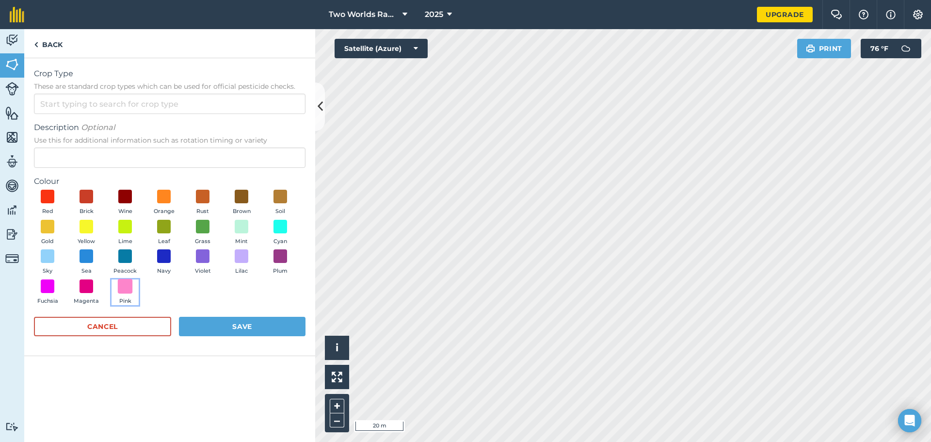
click at [130, 286] on span at bounding box center [125, 285] width 15 height 15
click at [234, 326] on button "Save" at bounding box center [242, 326] width 127 height 19
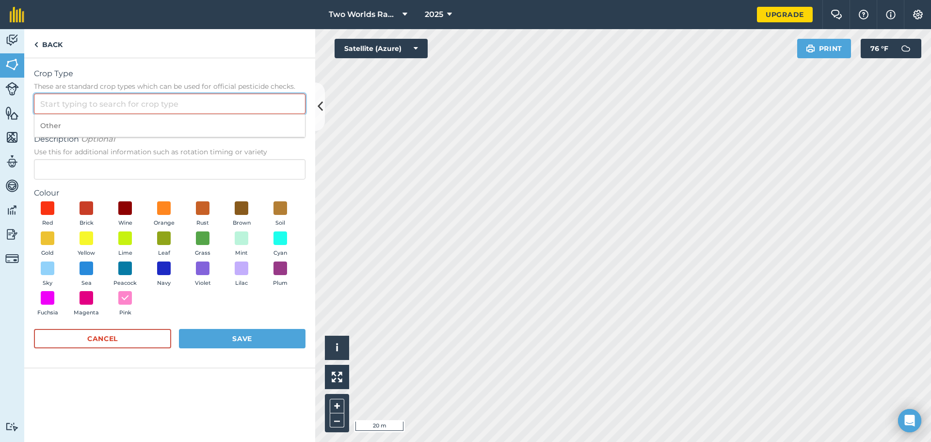
click at [100, 98] on input "Crop Type These are standard crop types which can be used for official pesticid…" at bounding box center [170, 104] width 272 height 20
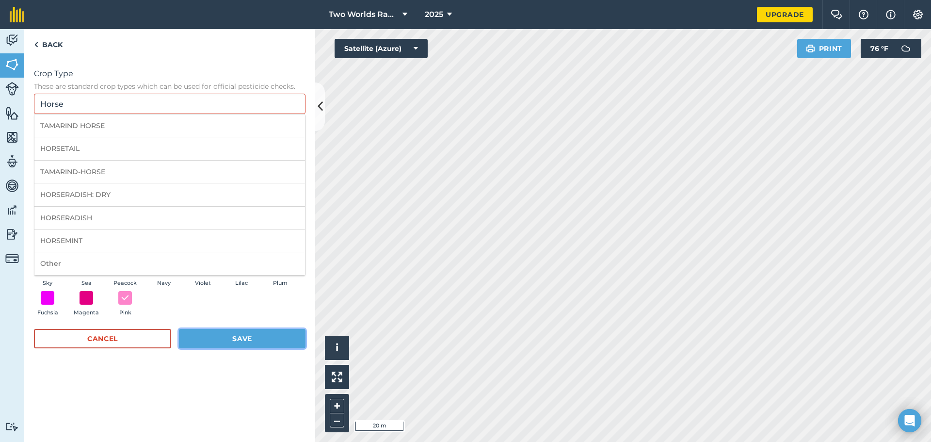
click at [240, 338] on button "Save" at bounding box center [242, 338] width 127 height 19
click at [96, 107] on input "Horse" at bounding box center [170, 104] width 272 height 20
type input "H"
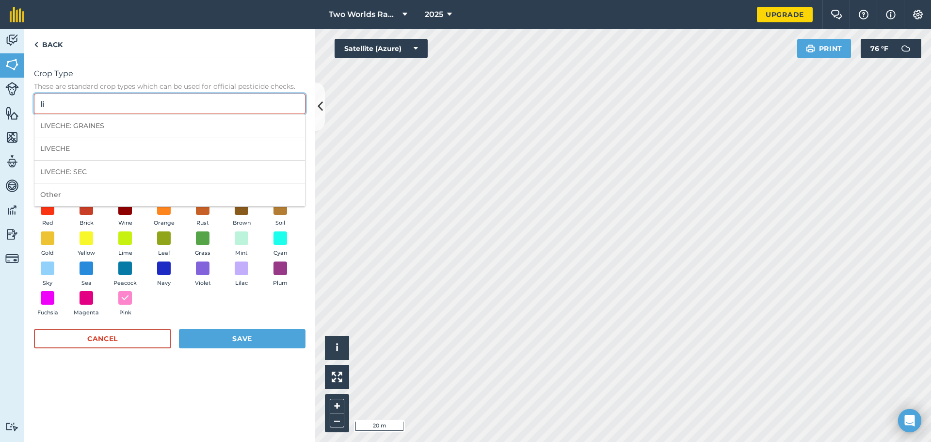
type input "l"
type input "s"
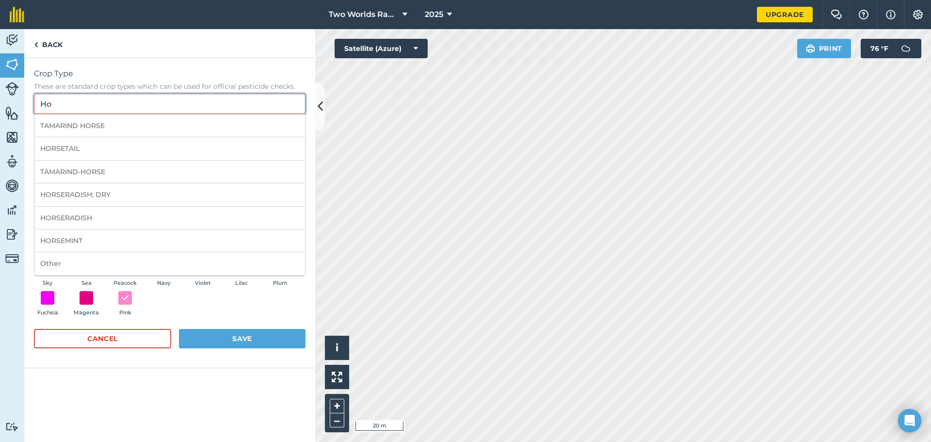
type input "H"
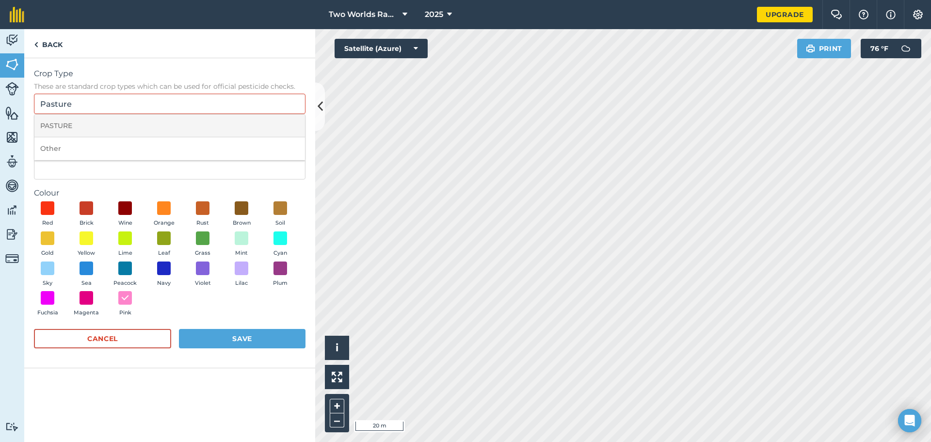
click at [66, 128] on li "PASTURE" at bounding box center [169, 125] width 271 height 23
type input "PASTURE"
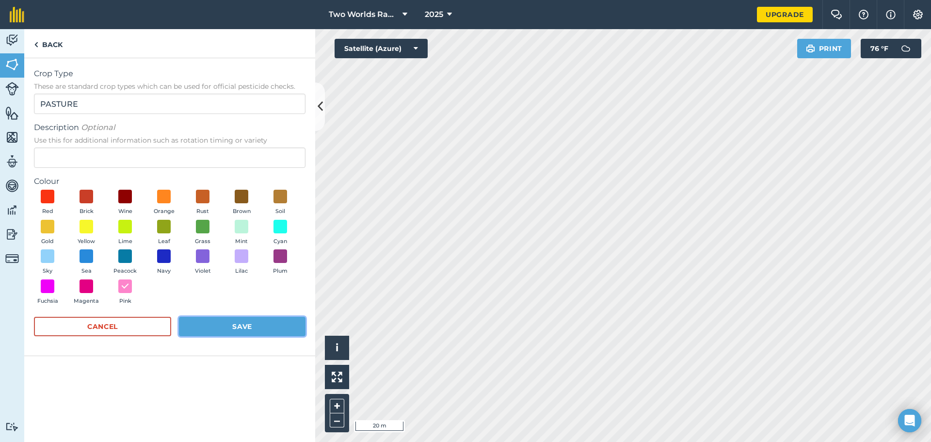
click at [243, 326] on button "Save" at bounding box center [242, 326] width 127 height 19
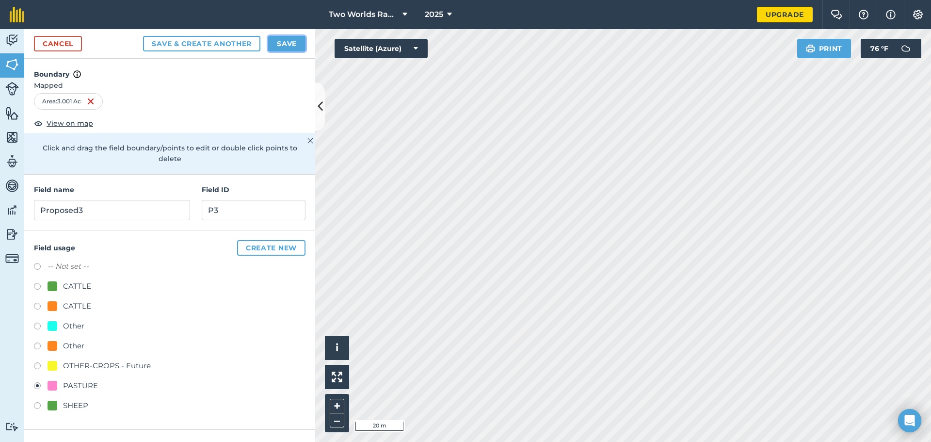
click at [290, 43] on button "Save" at bounding box center [286, 44] width 37 height 16
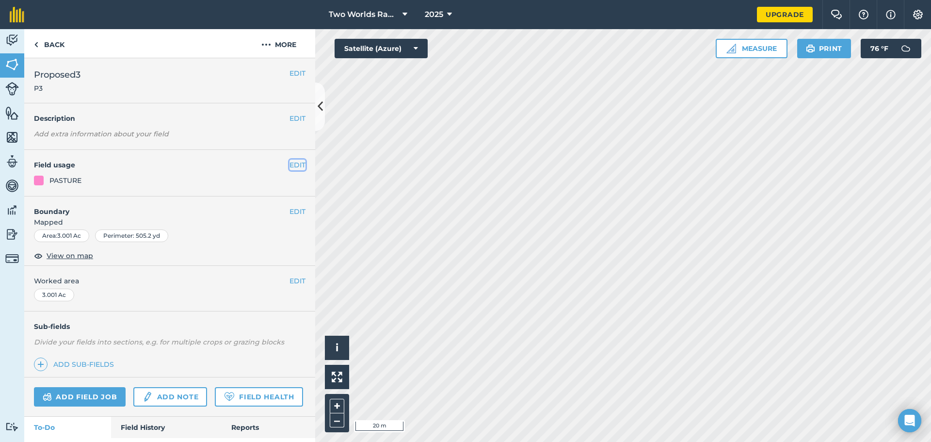
click at [290, 164] on button "EDIT" at bounding box center [298, 165] width 16 height 11
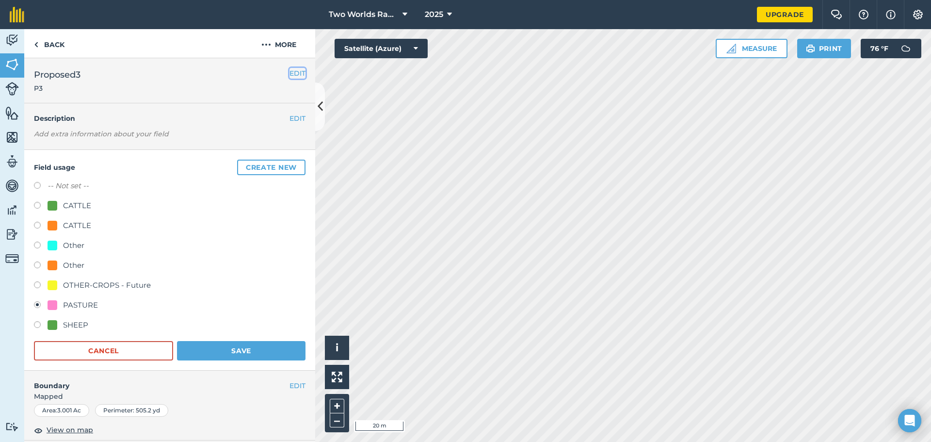
click at [290, 71] on button "EDIT" at bounding box center [298, 73] width 16 height 11
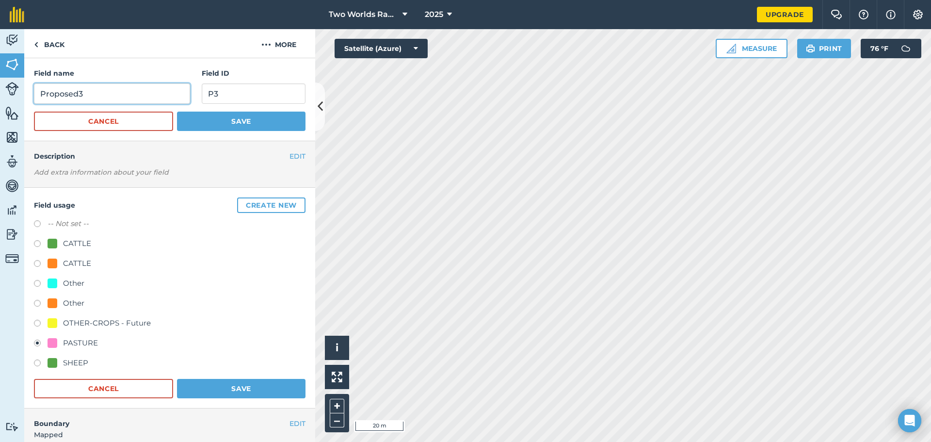
drag, startPoint x: 91, startPoint y: 94, endPoint x: 15, endPoint y: 94, distance: 76.2
click at [15, 94] on div "Activity Fields Livestock Features Maps Team Vehicles Data Reporting Billing Tu…" at bounding box center [465, 235] width 931 height 413
type input "Horses"
click at [233, 128] on button "Save" at bounding box center [241, 121] width 129 height 19
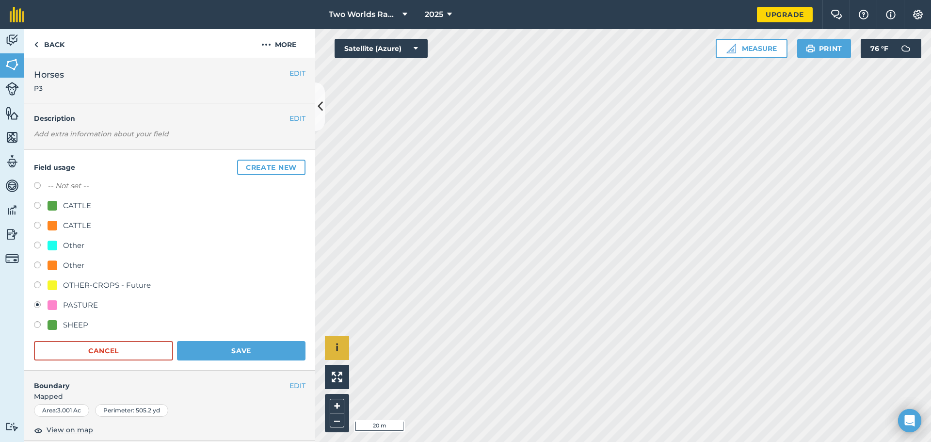
click at [327, 358] on div "Click to start drawing i © 2025 TomTom, Microsoft 20 m + –" at bounding box center [623, 235] width 616 height 413
click at [292, 71] on button "EDIT" at bounding box center [298, 73] width 16 height 11
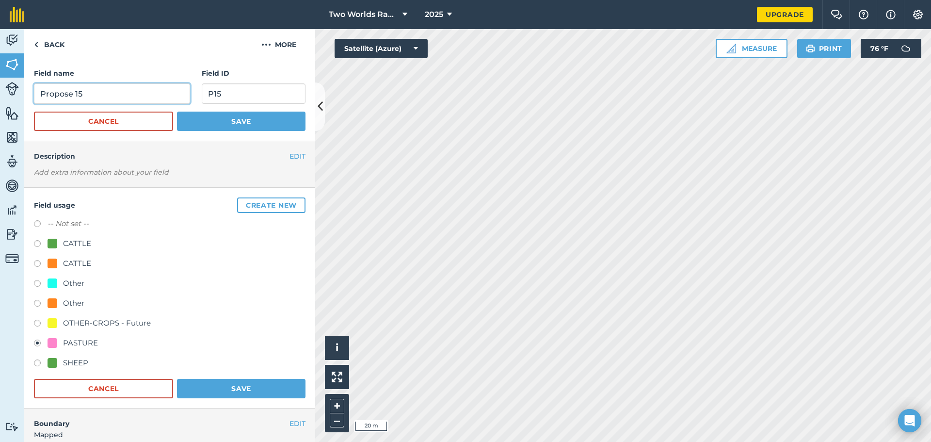
drag, startPoint x: 96, startPoint y: 95, endPoint x: 0, endPoint y: 93, distance: 95.6
click at [0, 93] on div "Activity Fields Livestock Features Maps Team Vehicles Data Reporting Billing Tu…" at bounding box center [465, 235] width 931 height 413
type input "Cattle"
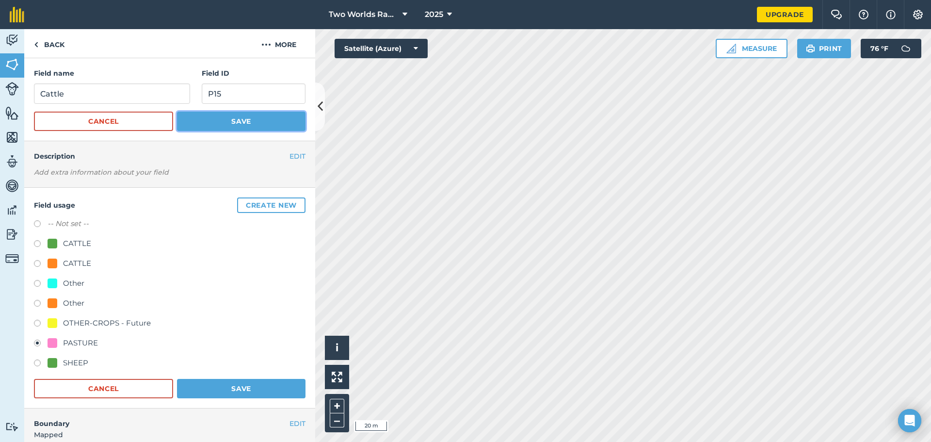
click at [226, 116] on button "Save" at bounding box center [241, 121] width 129 height 19
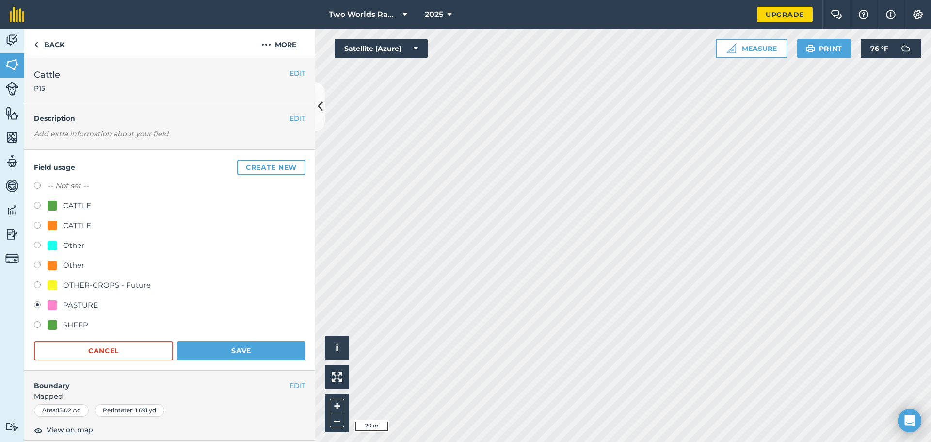
click at [37, 246] on label at bounding box center [41, 247] width 14 height 10
radio input "true"
radio input "false"
click at [54, 48] on link "Back" at bounding box center [49, 43] width 50 height 29
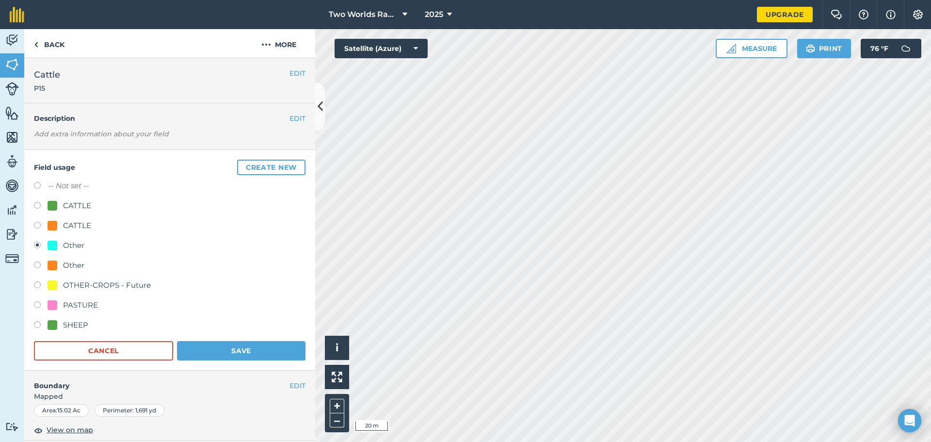
click at [37, 228] on label at bounding box center [41, 227] width 14 height 10
radio input "true"
radio input "false"
click at [250, 351] on button "Save" at bounding box center [241, 350] width 129 height 19
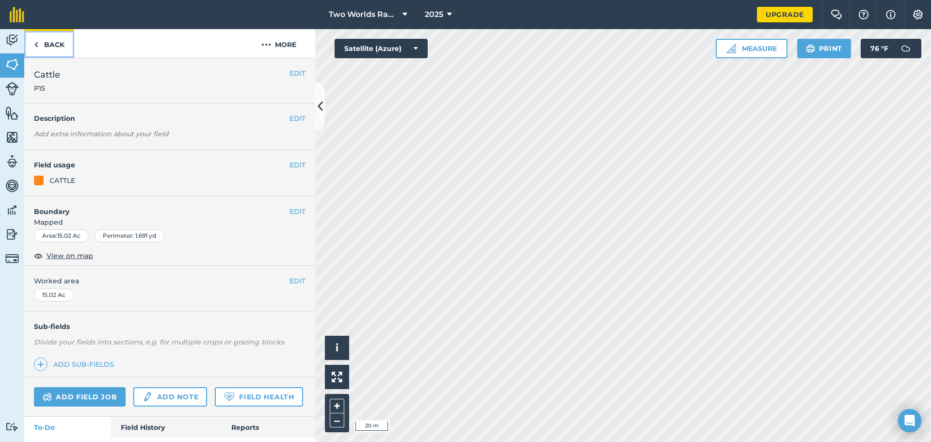
click at [35, 44] on img at bounding box center [36, 45] width 4 height 12
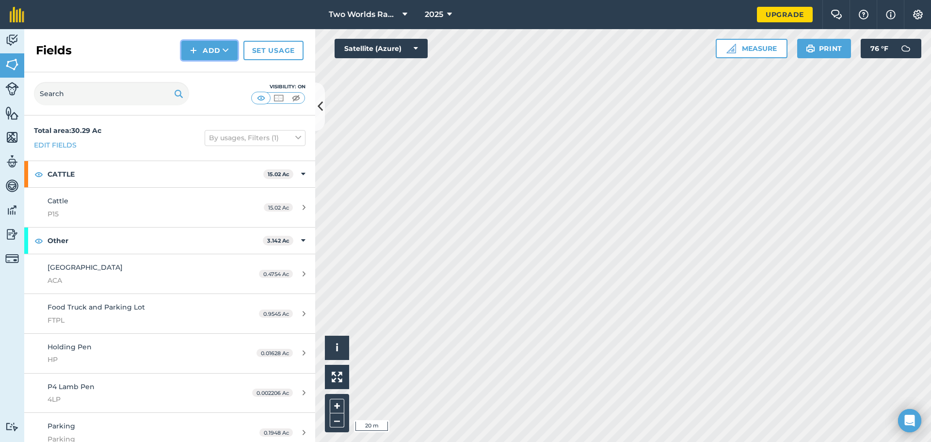
click at [207, 48] on button "Add" at bounding box center [209, 50] width 56 height 19
click at [209, 74] on link "Draw" at bounding box center [209, 72] width 53 height 21
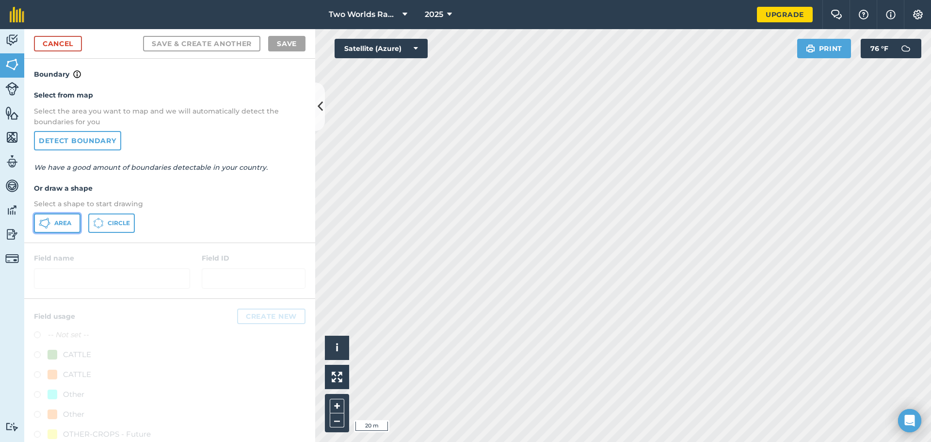
click at [62, 221] on span "Area" at bounding box center [62, 223] width 17 height 8
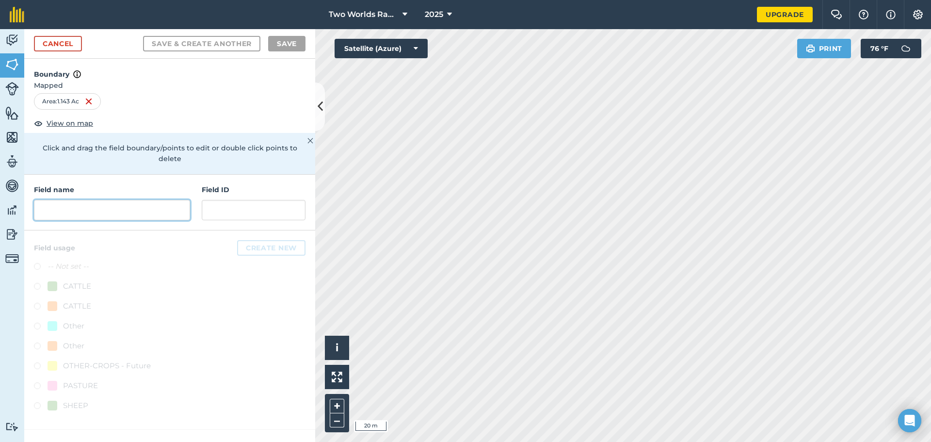
drag, startPoint x: 86, startPoint y: 198, endPoint x: 99, endPoint y: 196, distance: 13.3
click at [89, 200] on input "text" at bounding box center [112, 210] width 156 height 20
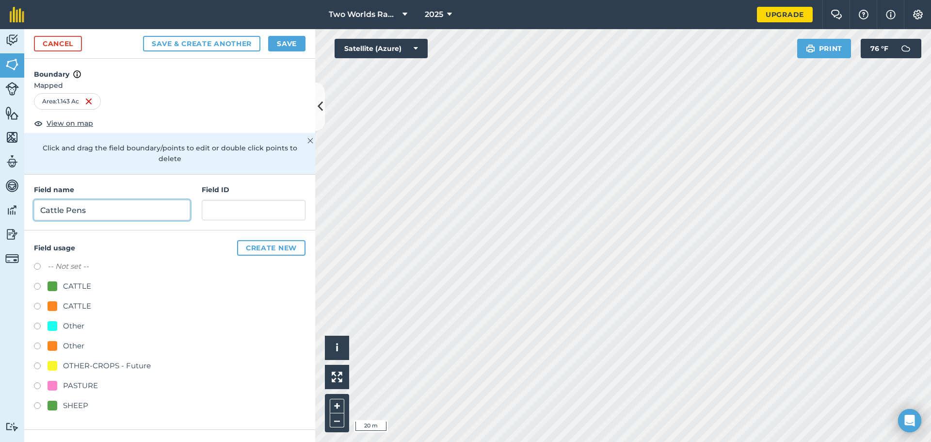
type input "Cattle Pens"
type input "P1.1"
click at [289, 49] on button "Save" at bounding box center [286, 44] width 37 height 16
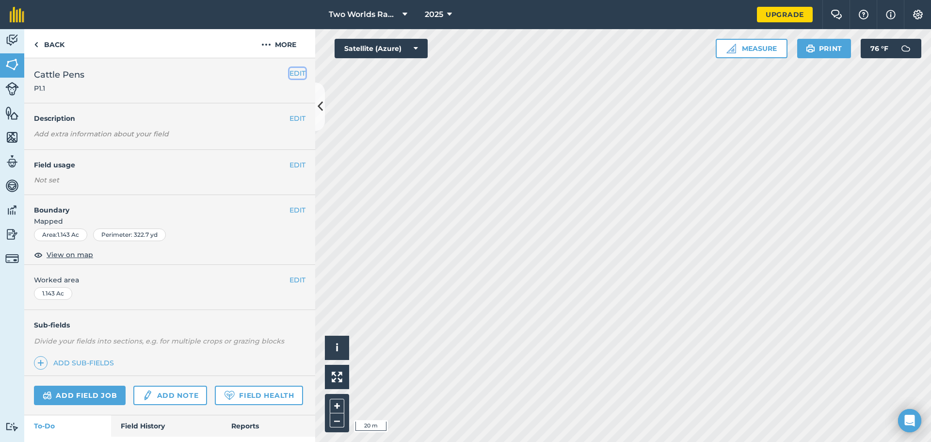
click at [290, 71] on button "EDIT" at bounding box center [298, 73] width 16 height 11
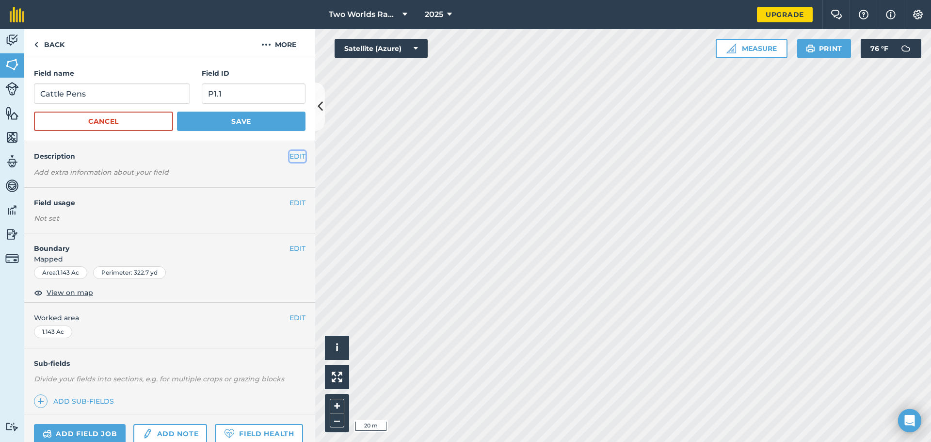
click at [290, 157] on button "EDIT" at bounding box center [298, 156] width 16 height 11
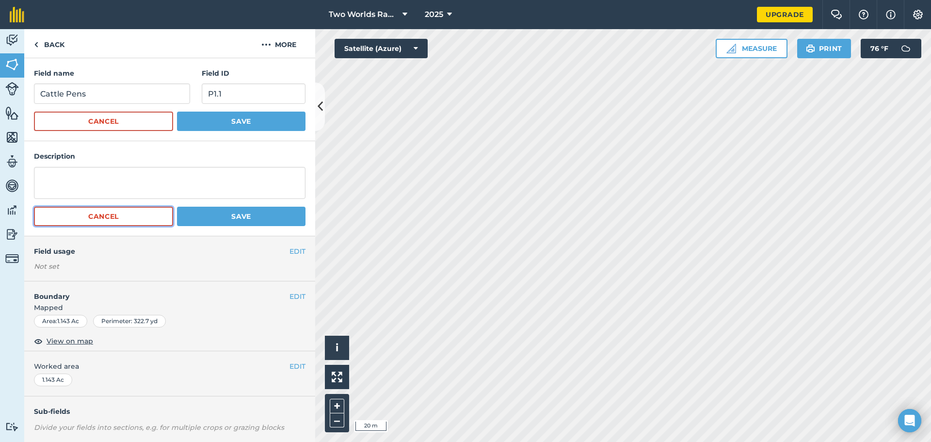
click at [120, 219] on button "Cancel" at bounding box center [103, 216] width 139 height 19
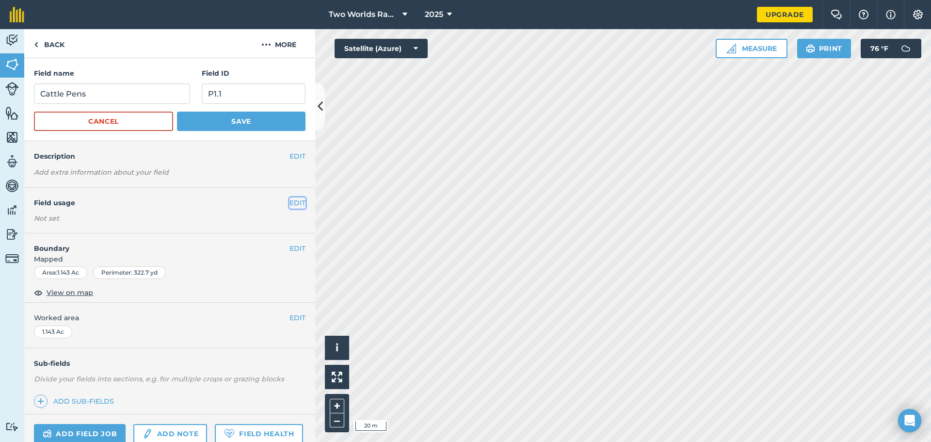
click at [293, 204] on button "EDIT" at bounding box center [298, 202] width 16 height 11
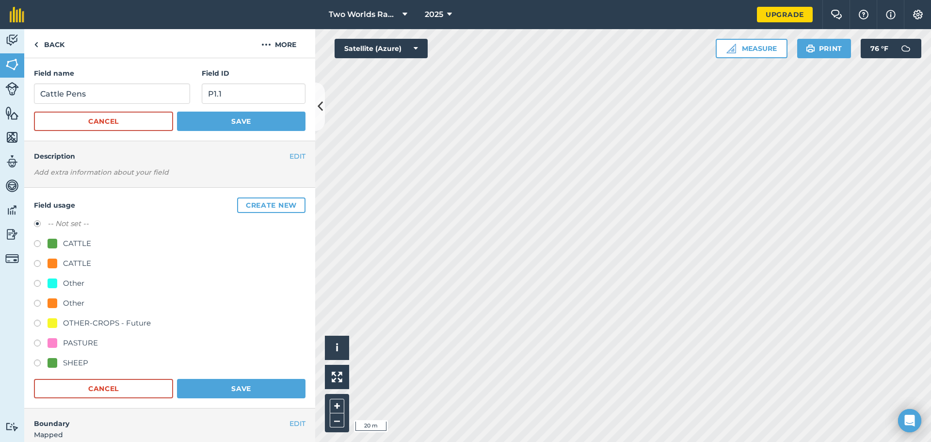
click at [36, 282] on label at bounding box center [41, 285] width 14 height 10
radio input "true"
radio input "false"
click at [226, 385] on button "Save" at bounding box center [241, 388] width 129 height 19
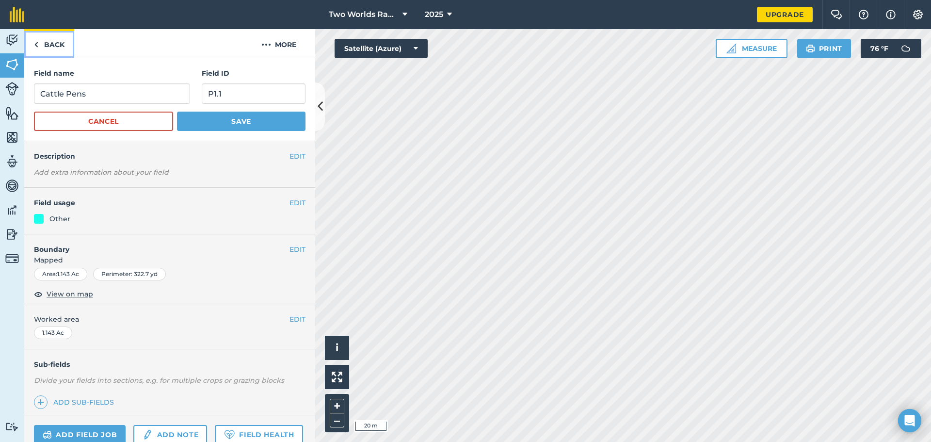
click at [54, 40] on link "Back" at bounding box center [49, 43] width 50 height 29
click at [230, 118] on button "Save" at bounding box center [241, 121] width 129 height 19
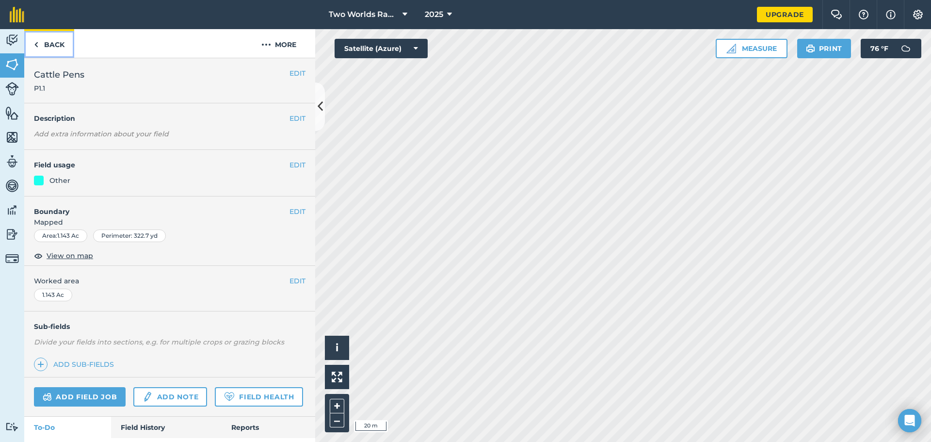
click at [57, 45] on link "Back" at bounding box center [49, 43] width 50 height 29
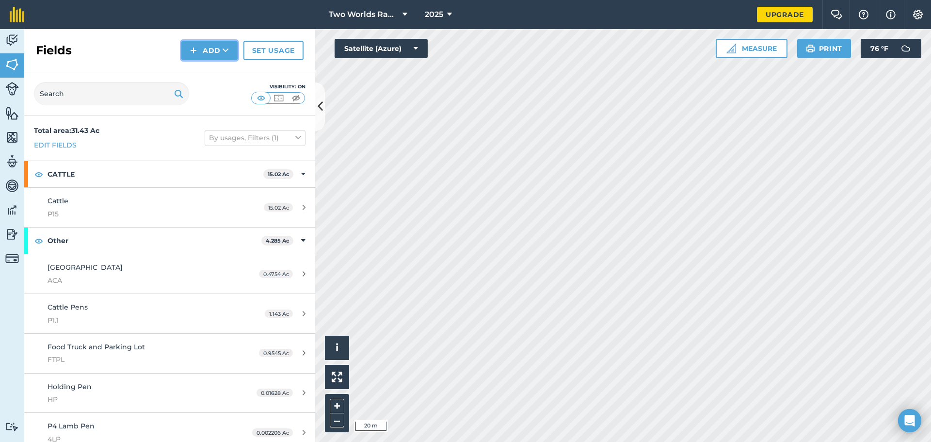
click at [215, 49] on button "Add" at bounding box center [209, 50] width 56 height 19
click at [218, 70] on link "Draw" at bounding box center [209, 72] width 53 height 21
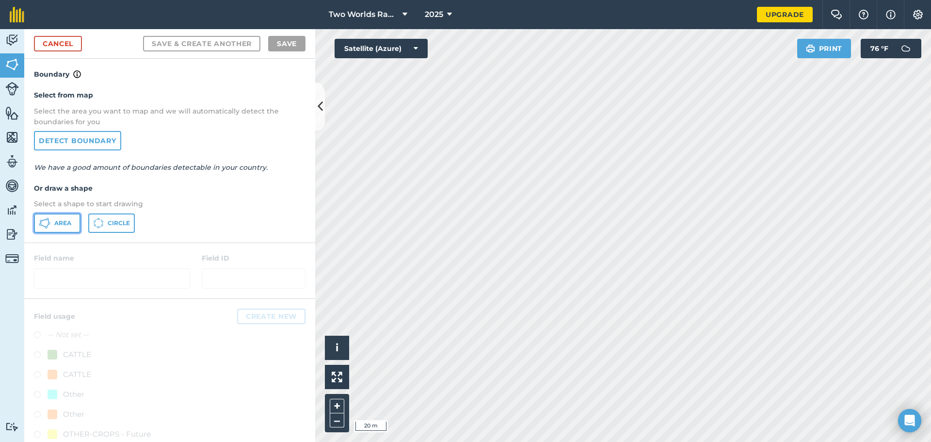
click at [60, 226] on span "Area" at bounding box center [62, 223] width 17 height 8
click at [352, 441] on html "Two Worlds Ranch 2025 Upgrade Farm Chat Help Info Settings Map printing is not …" at bounding box center [465, 221] width 931 height 442
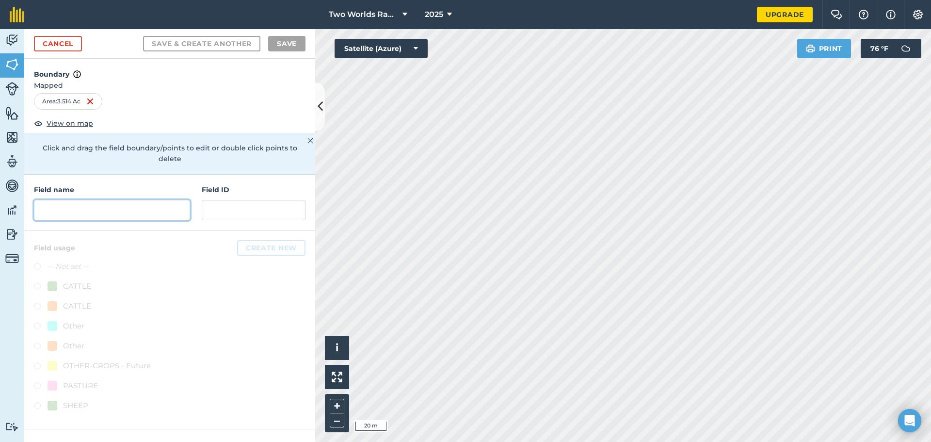
click at [85, 200] on input "text" at bounding box center [112, 210] width 156 height 20
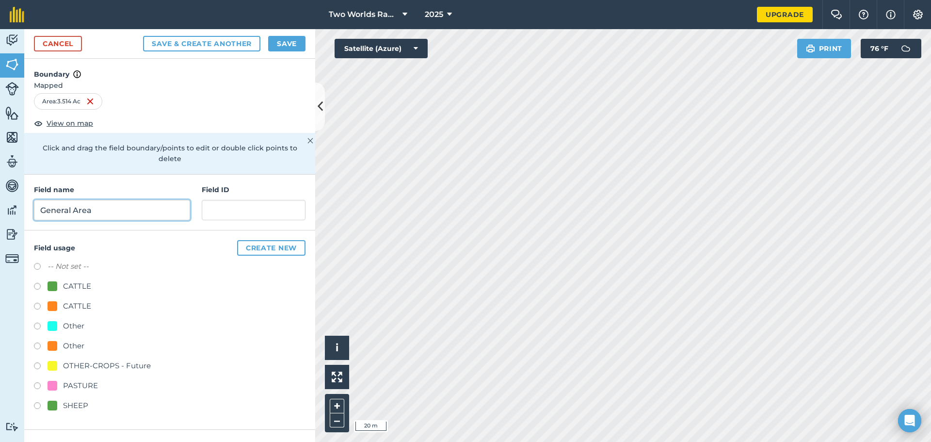
type input "General Area"
type input "P3.5"
click at [37, 323] on label at bounding box center [41, 328] width 14 height 10
radio input "true"
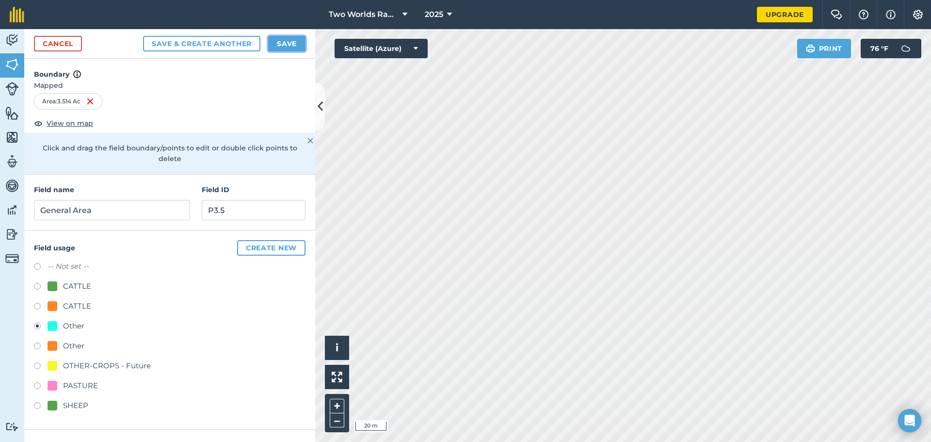
click at [290, 43] on button "Save" at bounding box center [286, 44] width 37 height 16
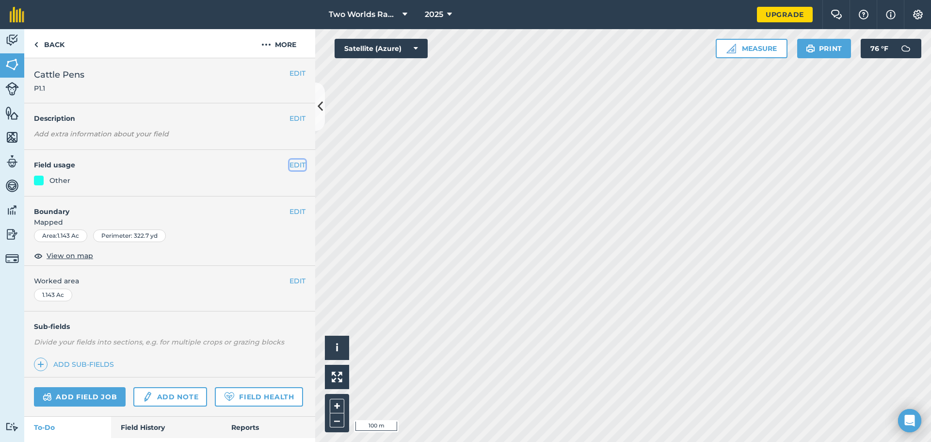
click at [291, 163] on button "EDIT" at bounding box center [298, 165] width 16 height 11
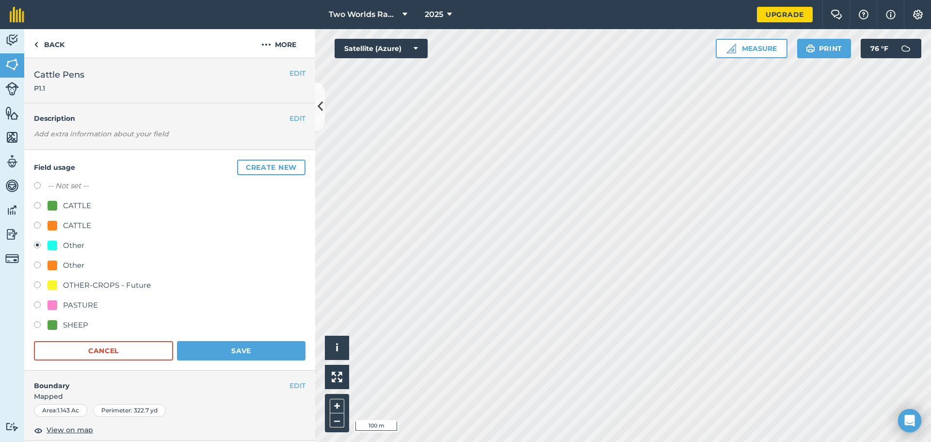
click at [81, 264] on div "Other" at bounding box center [73, 266] width 21 height 12
radio input "true"
radio input "false"
click at [230, 355] on button "Save" at bounding box center [241, 350] width 129 height 19
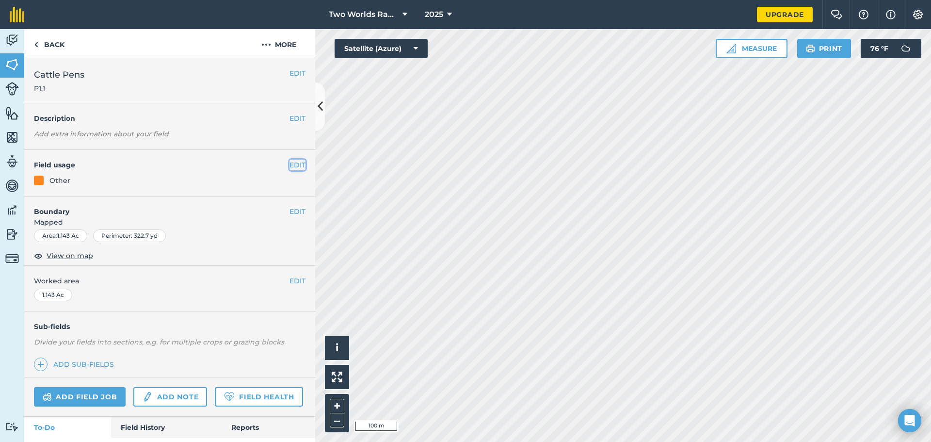
click at [290, 161] on button "EDIT" at bounding box center [298, 165] width 16 height 11
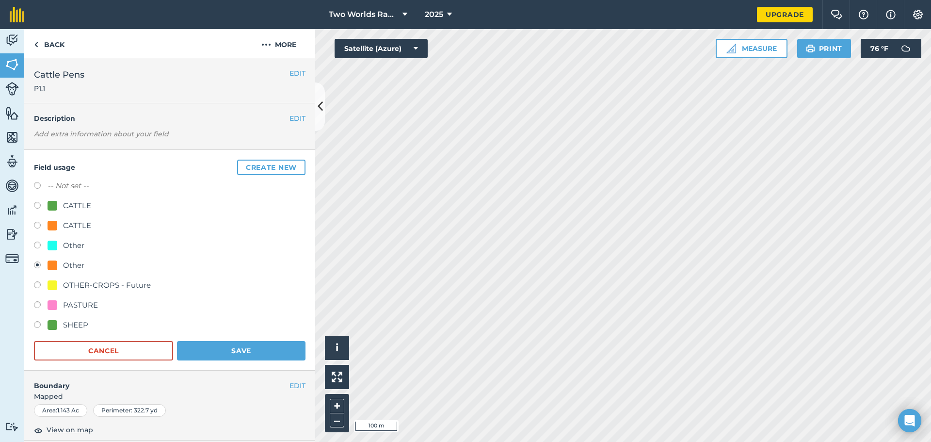
click at [49, 288] on div at bounding box center [53, 285] width 10 height 10
radio input "true"
radio input "false"
click at [235, 344] on button "Save" at bounding box center [241, 350] width 129 height 19
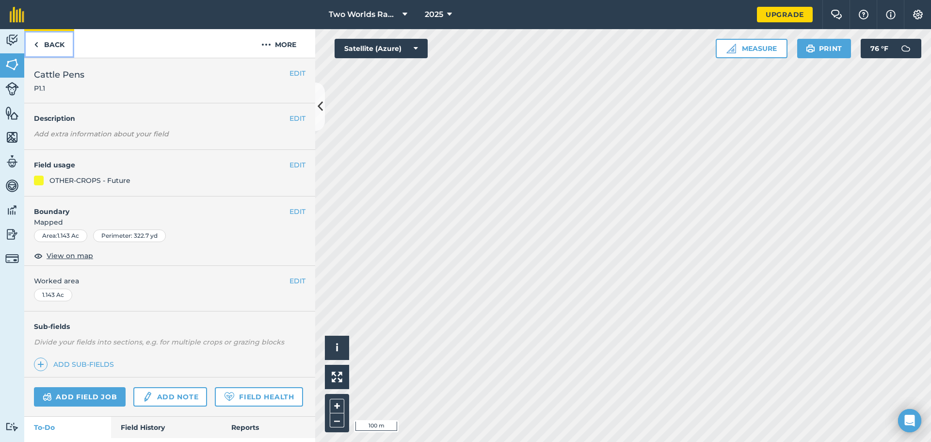
click at [52, 43] on link "Back" at bounding box center [49, 43] width 50 height 29
